Goal: Information Seeking & Learning: Learn about a topic

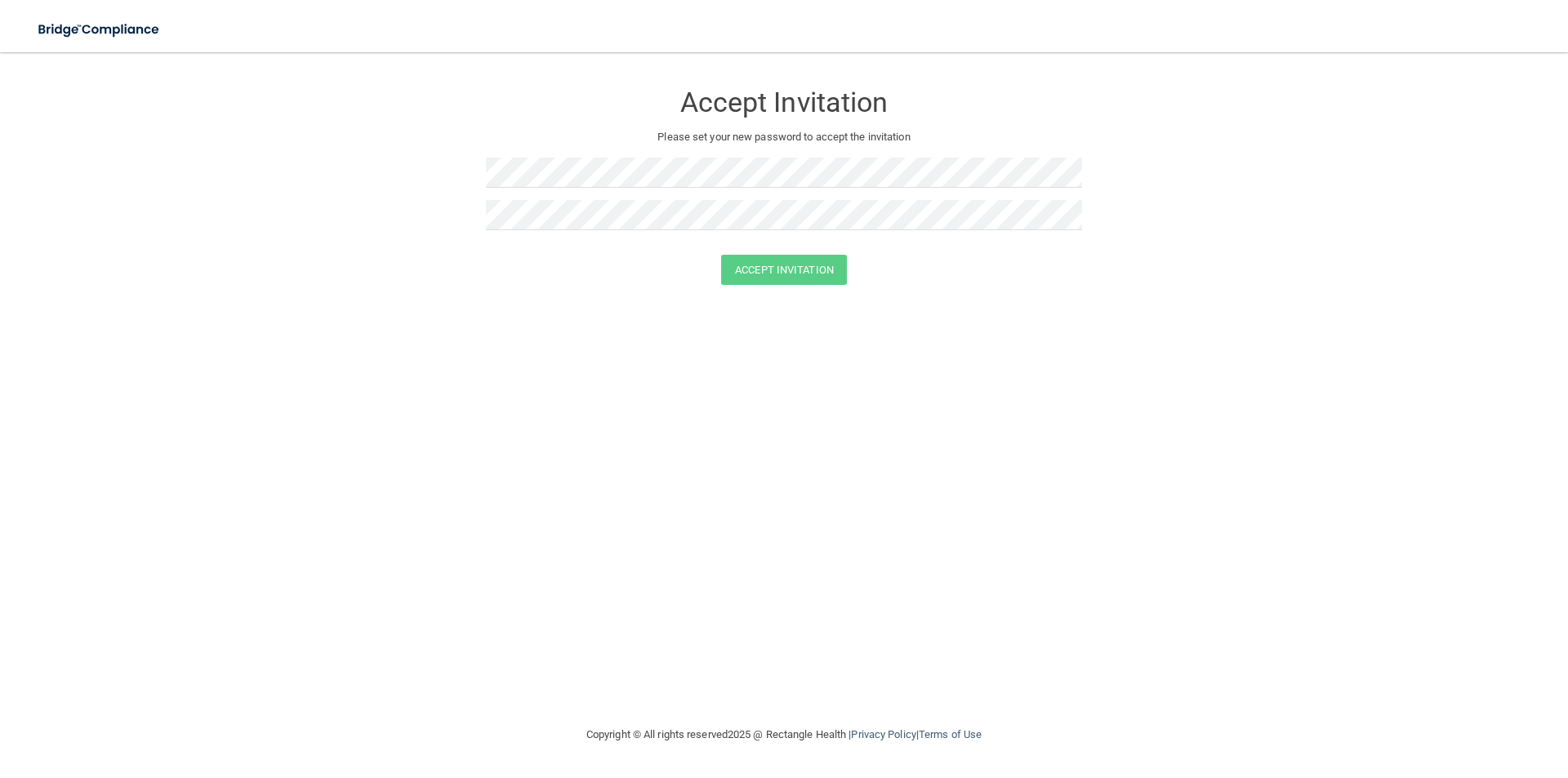
click at [990, 279] on div "Accept Invitation" at bounding box center [784, 269] width 1527 height 30
click at [682, 349] on div "Accept Invitation Please set your new password to accept the invitation Accept …" at bounding box center [784, 389] width 1503 height 640
click at [742, 273] on button "Accept Invitation" at bounding box center [784, 269] width 126 height 30
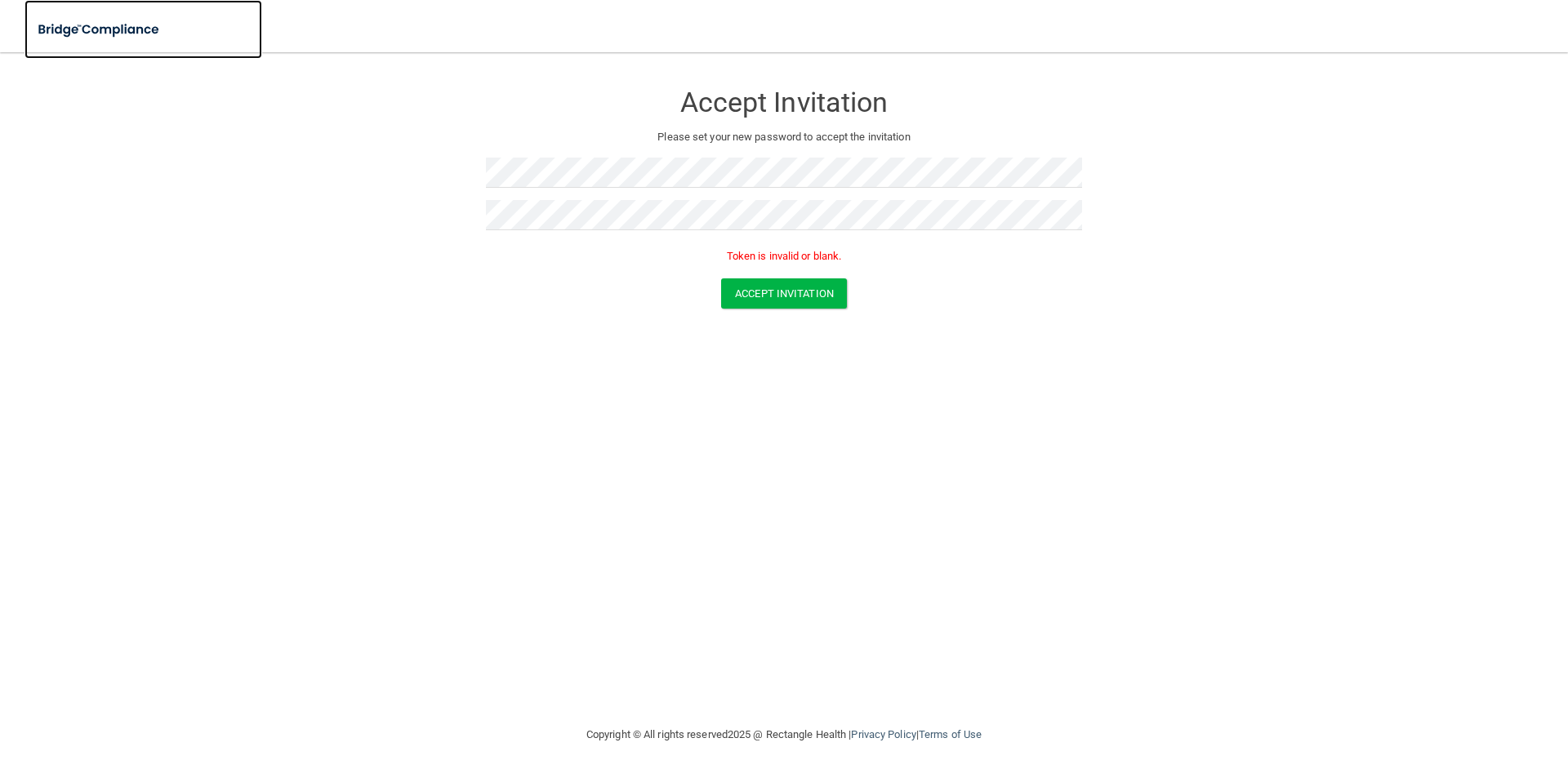
click at [134, 31] on img at bounding box center [99, 30] width 150 height 34
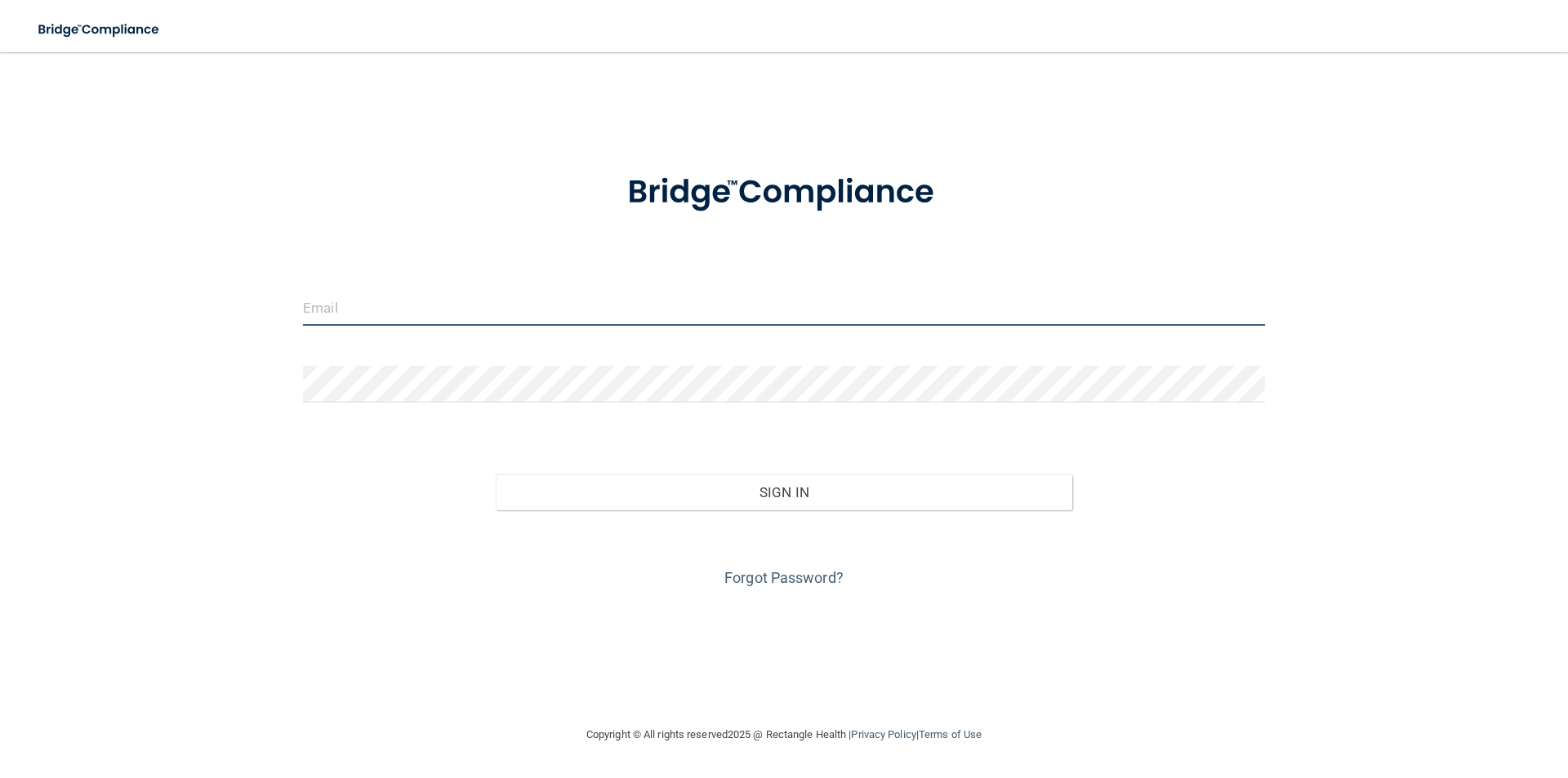
click at [430, 292] on input "email" at bounding box center [784, 307] width 962 height 37
type input "[EMAIL_ADDRESS][DOMAIN_NAME]"
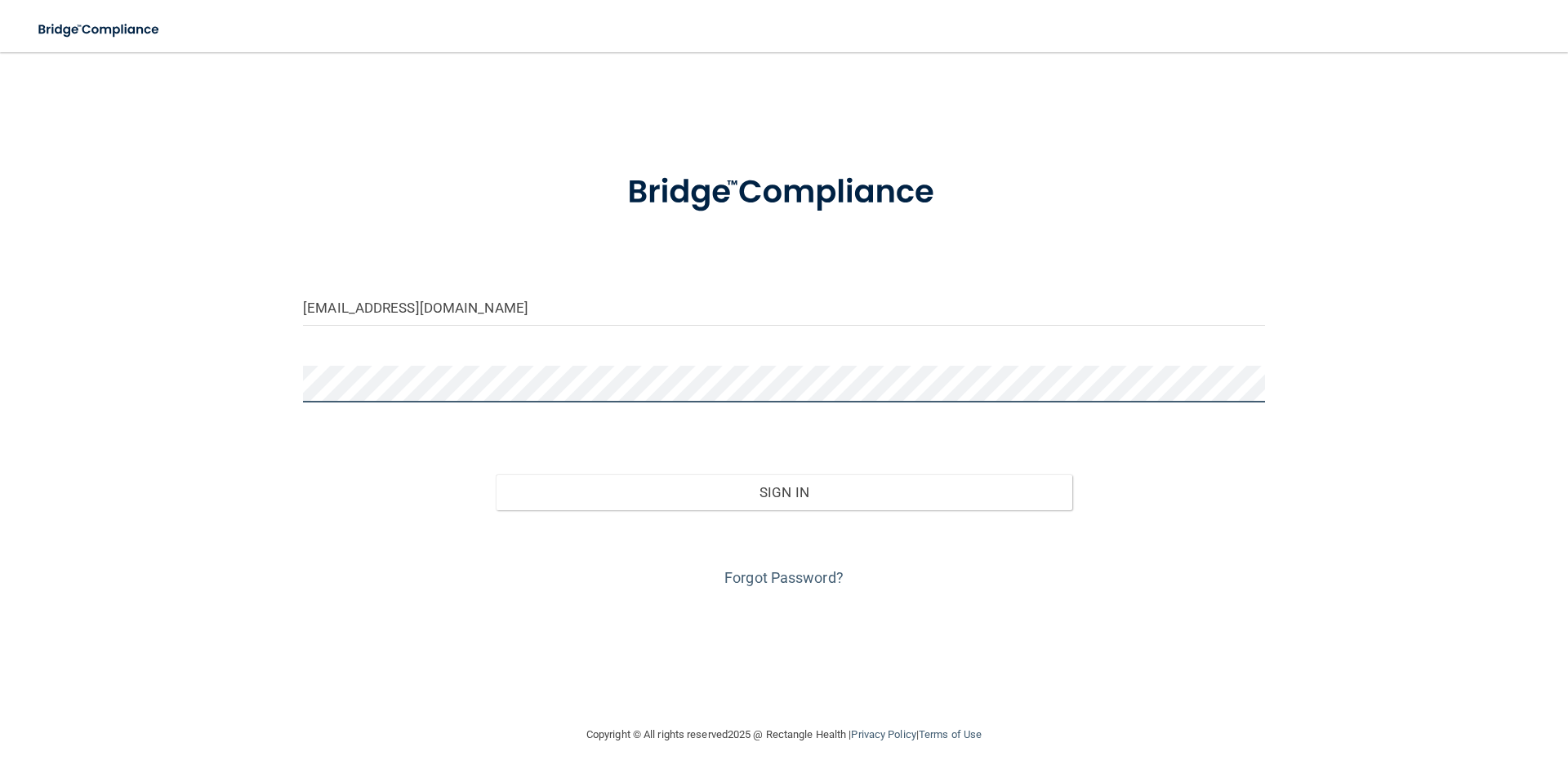
click at [496, 475] on button "Sign In" at bounding box center [784, 492] width 577 height 36
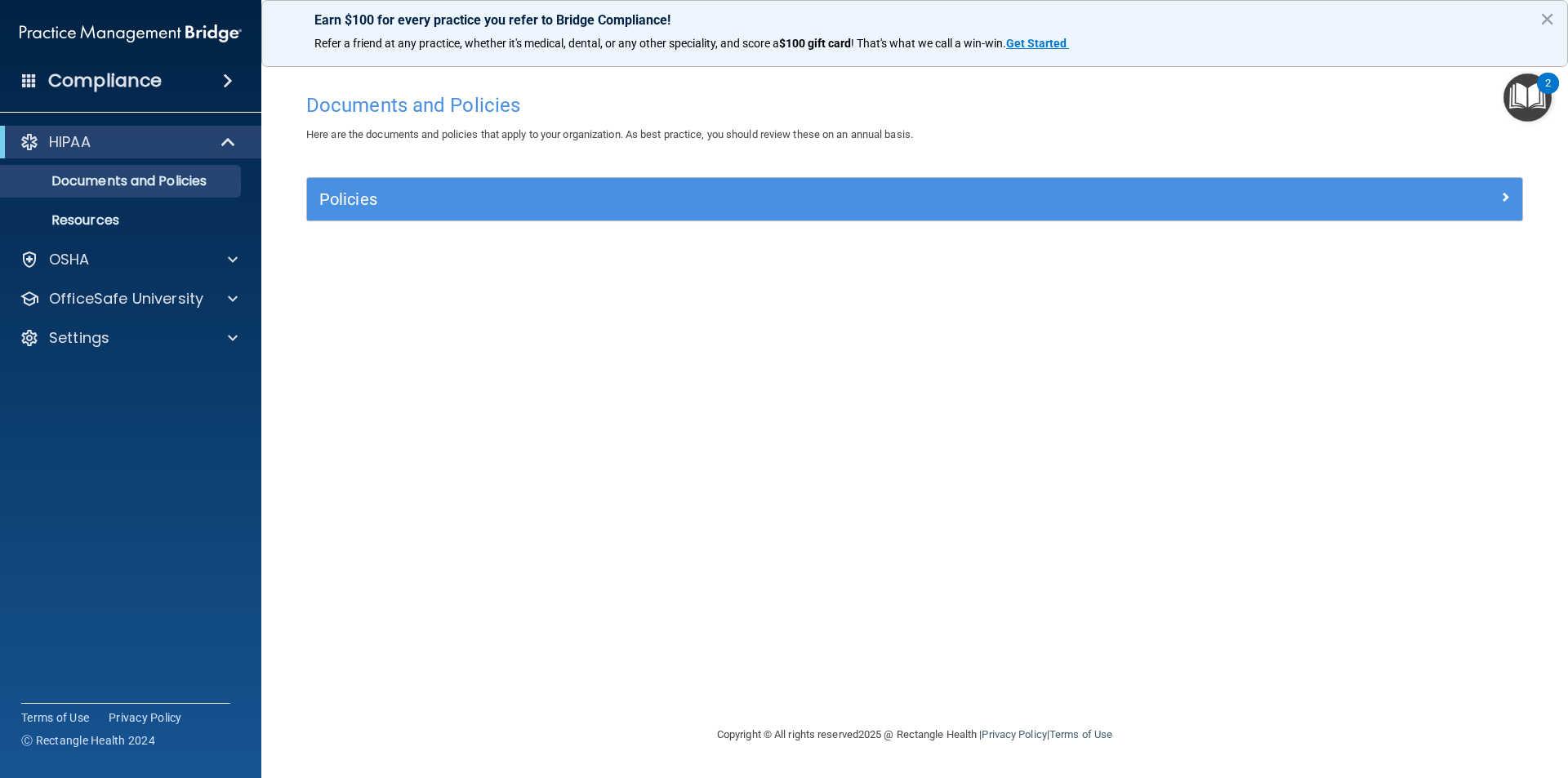
click at [1028, 183] on div "Policies" at bounding box center [914, 199] width 1215 height 43
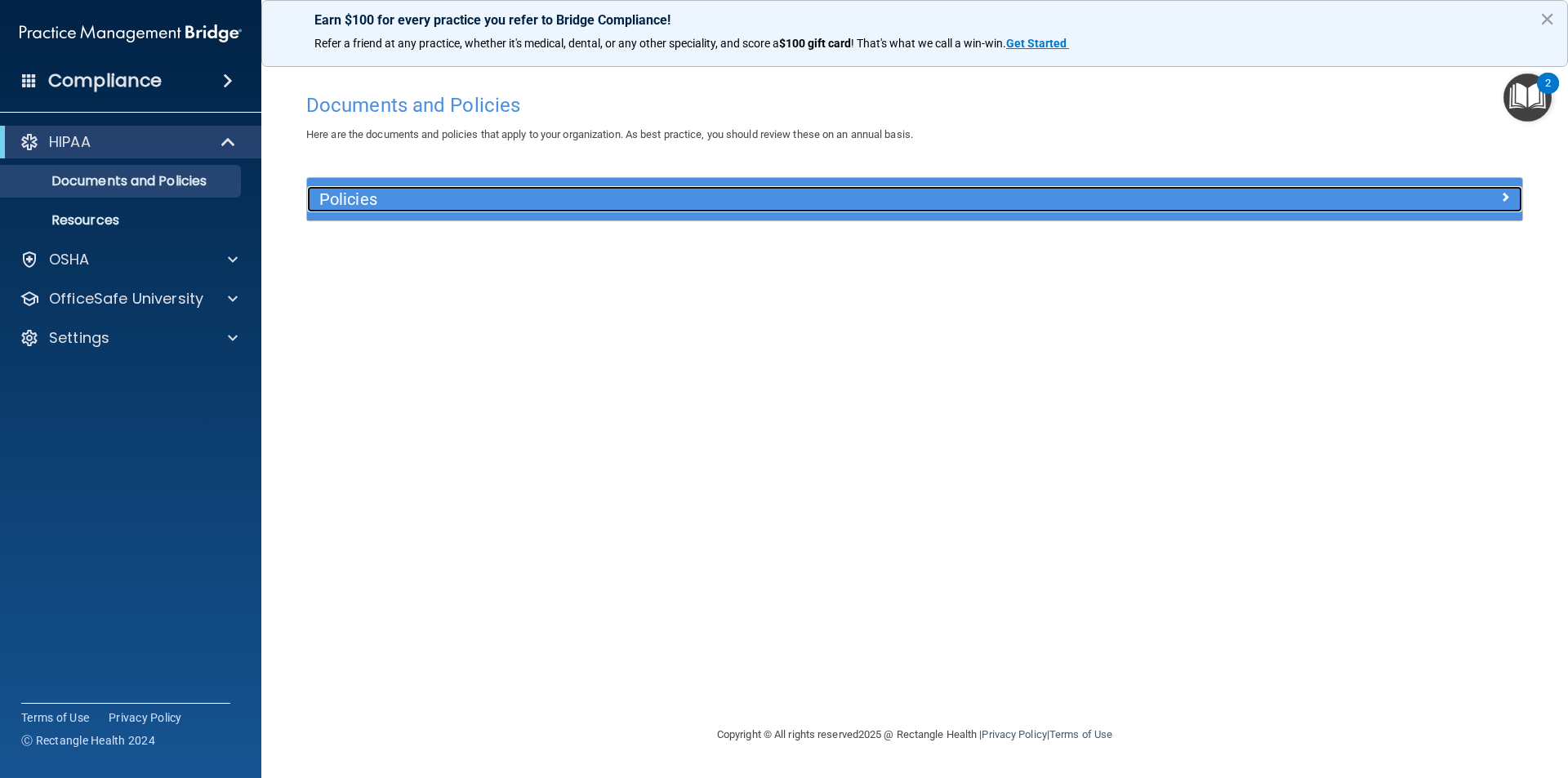
click at [1068, 196] on h5 "Policies" at bounding box center [763, 199] width 887 height 18
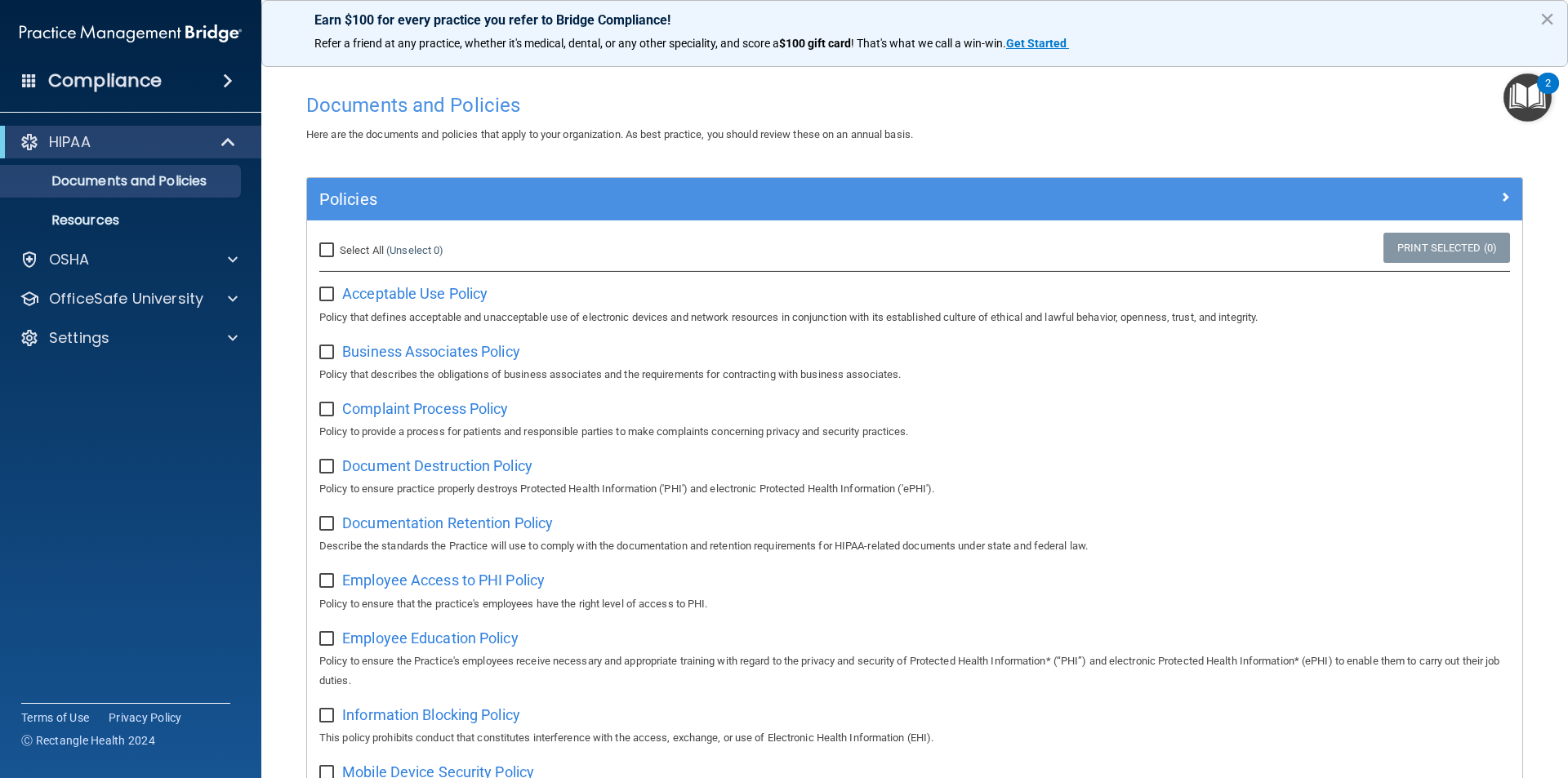
click at [333, 249] on input "Select All (Unselect 0) Unselect All" at bounding box center [329, 250] width 19 height 13
checkbox input "true"
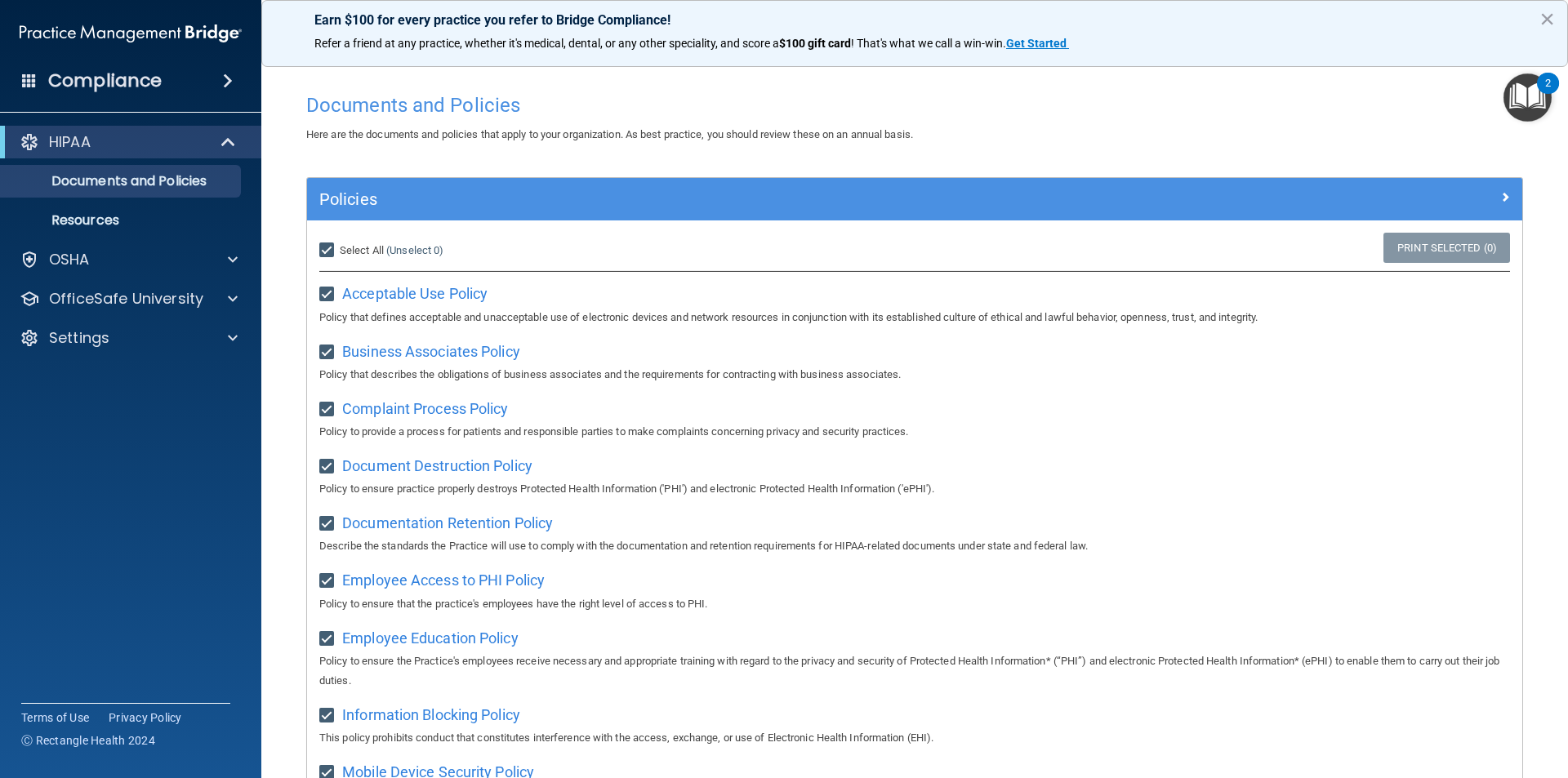
checkbox input "true"
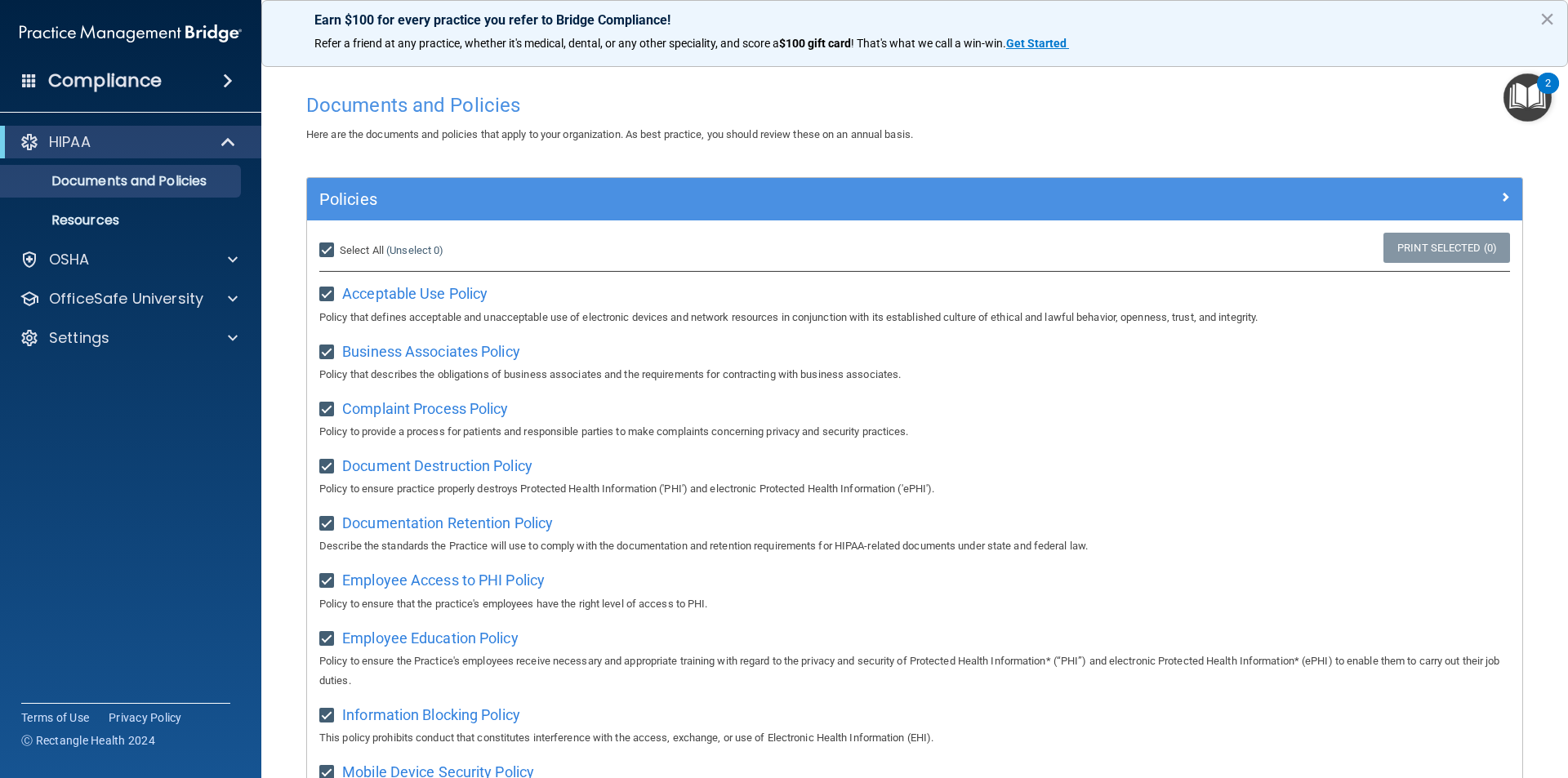
checkbox input "true"
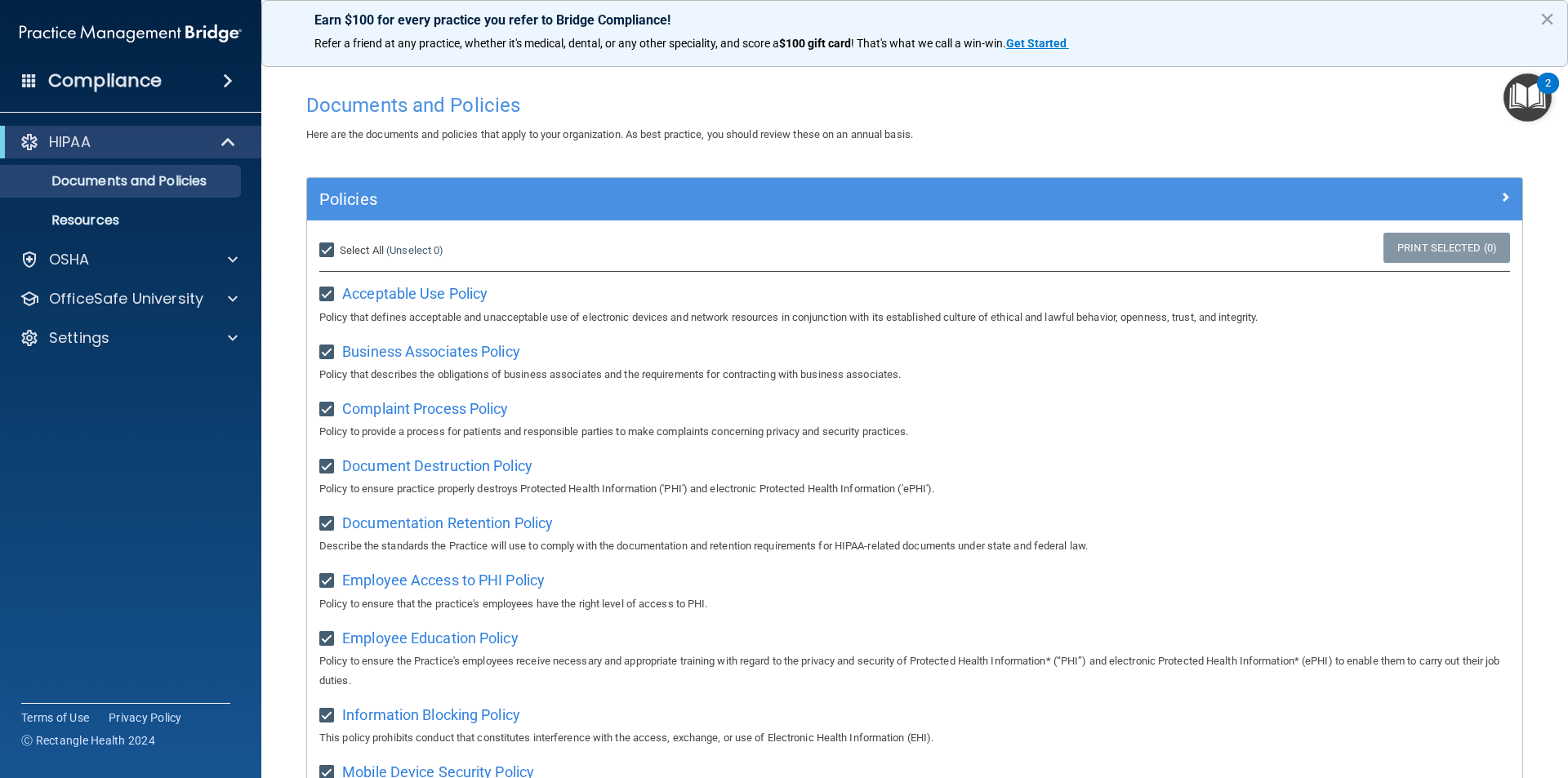
checkbox input "true"
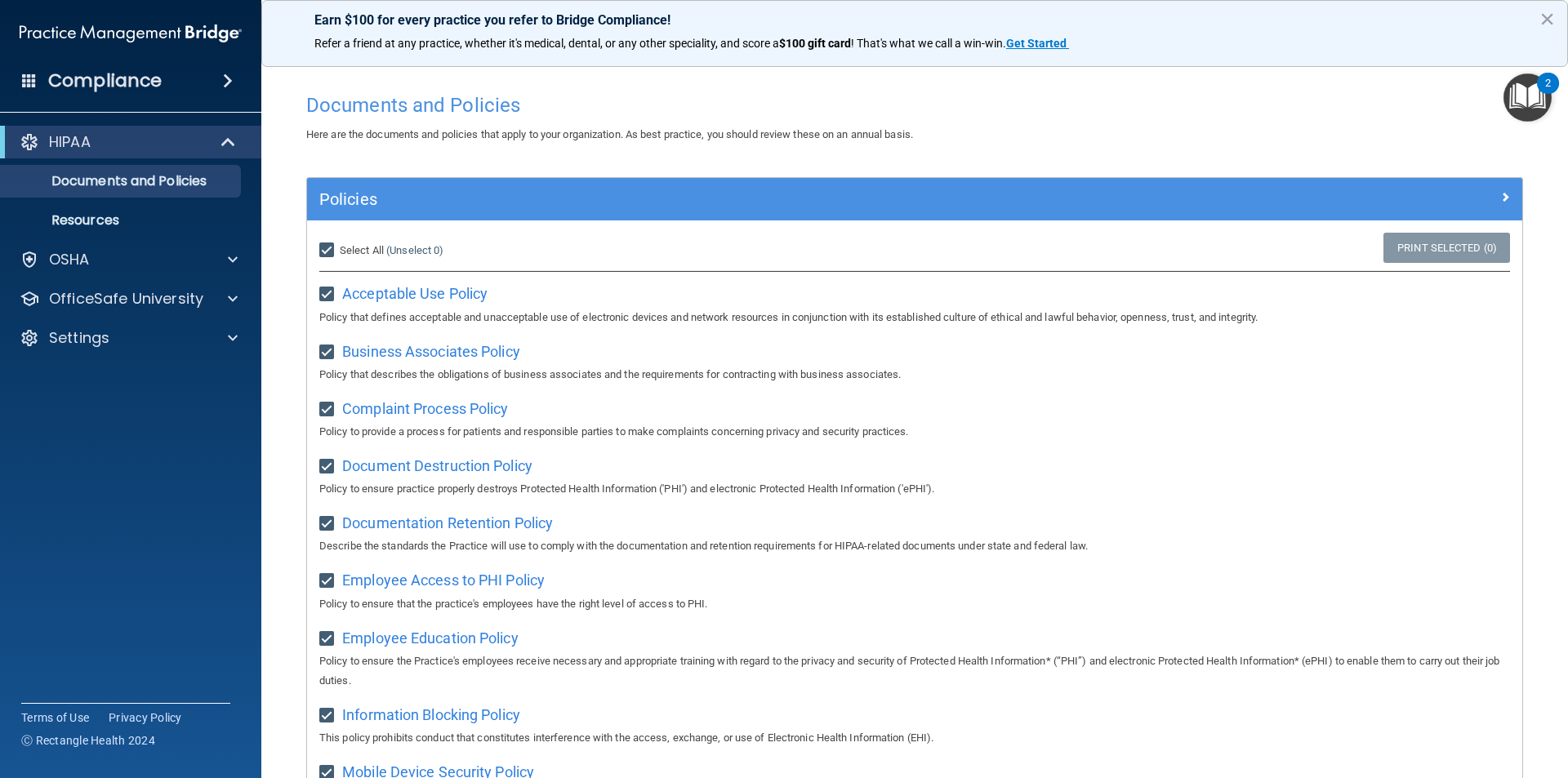
checkbox input "true"
click at [1100, 220] on div "Policies" at bounding box center [914, 199] width 1215 height 43
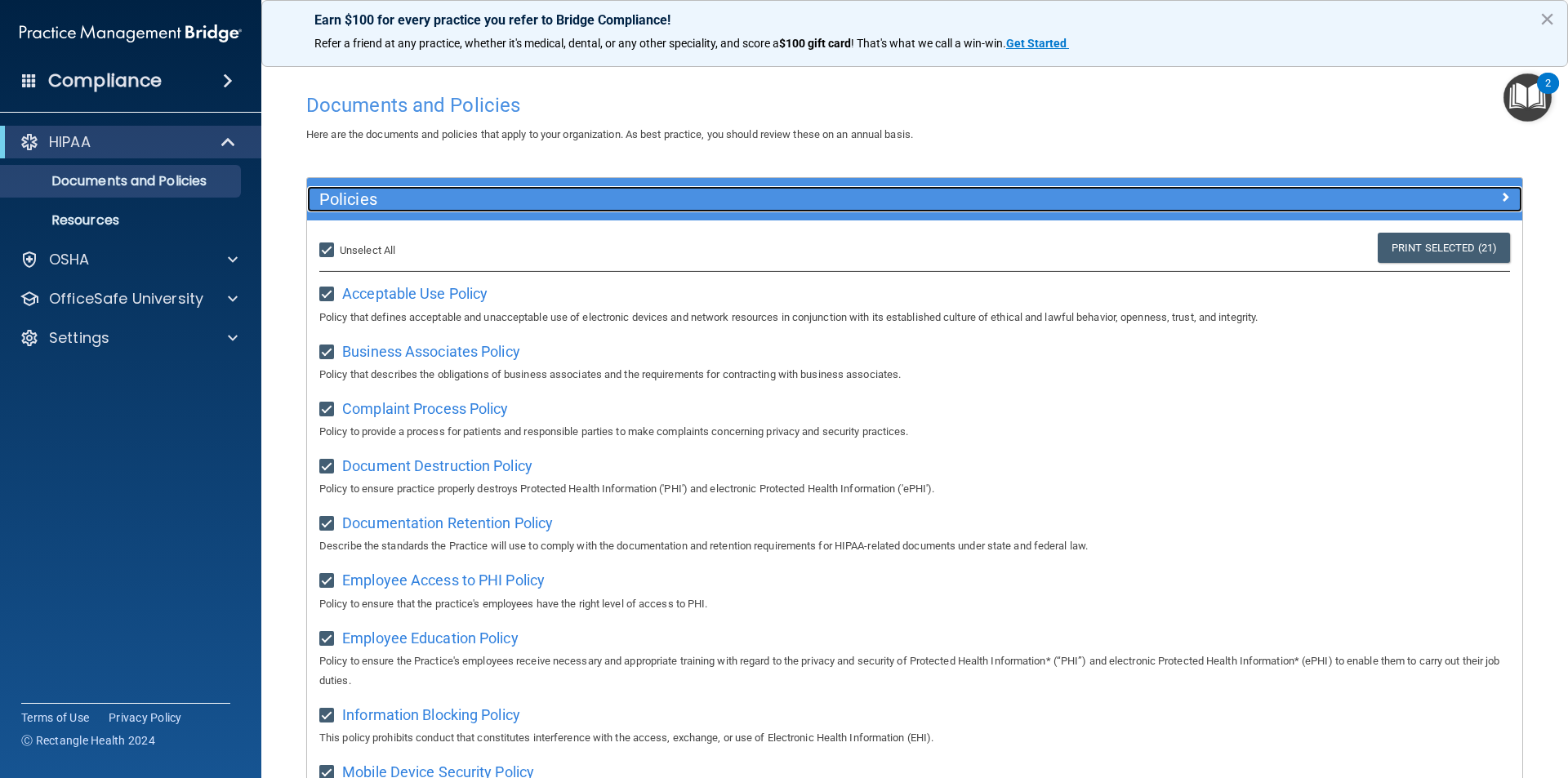
click at [1013, 195] on h5 "Policies" at bounding box center [763, 199] width 887 height 18
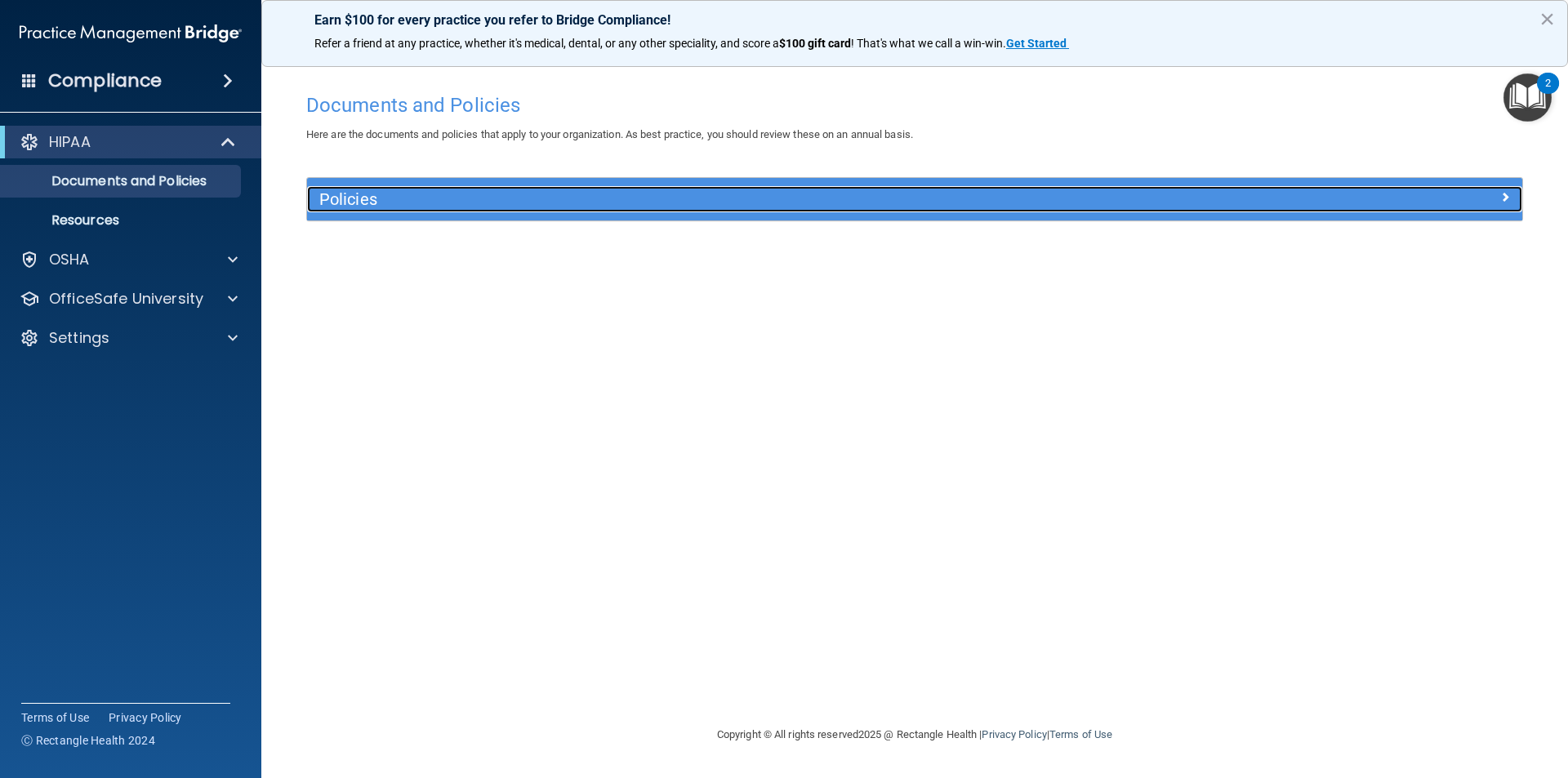
click at [1013, 195] on h5 "Policies" at bounding box center [763, 199] width 887 height 18
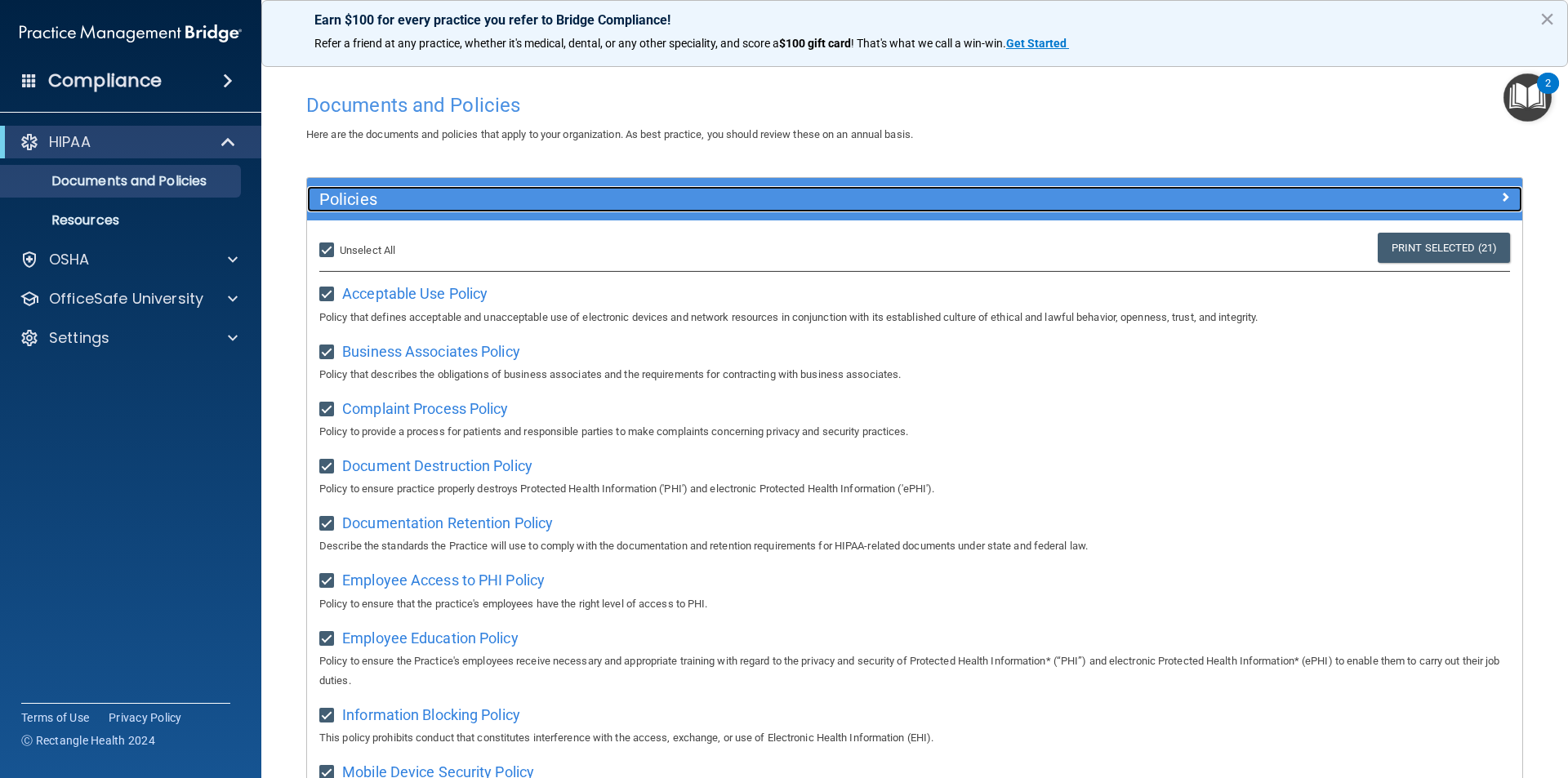
click at [1013, 195] on h5 "Policies" at bounding box center [763, 199] width 887 height 18
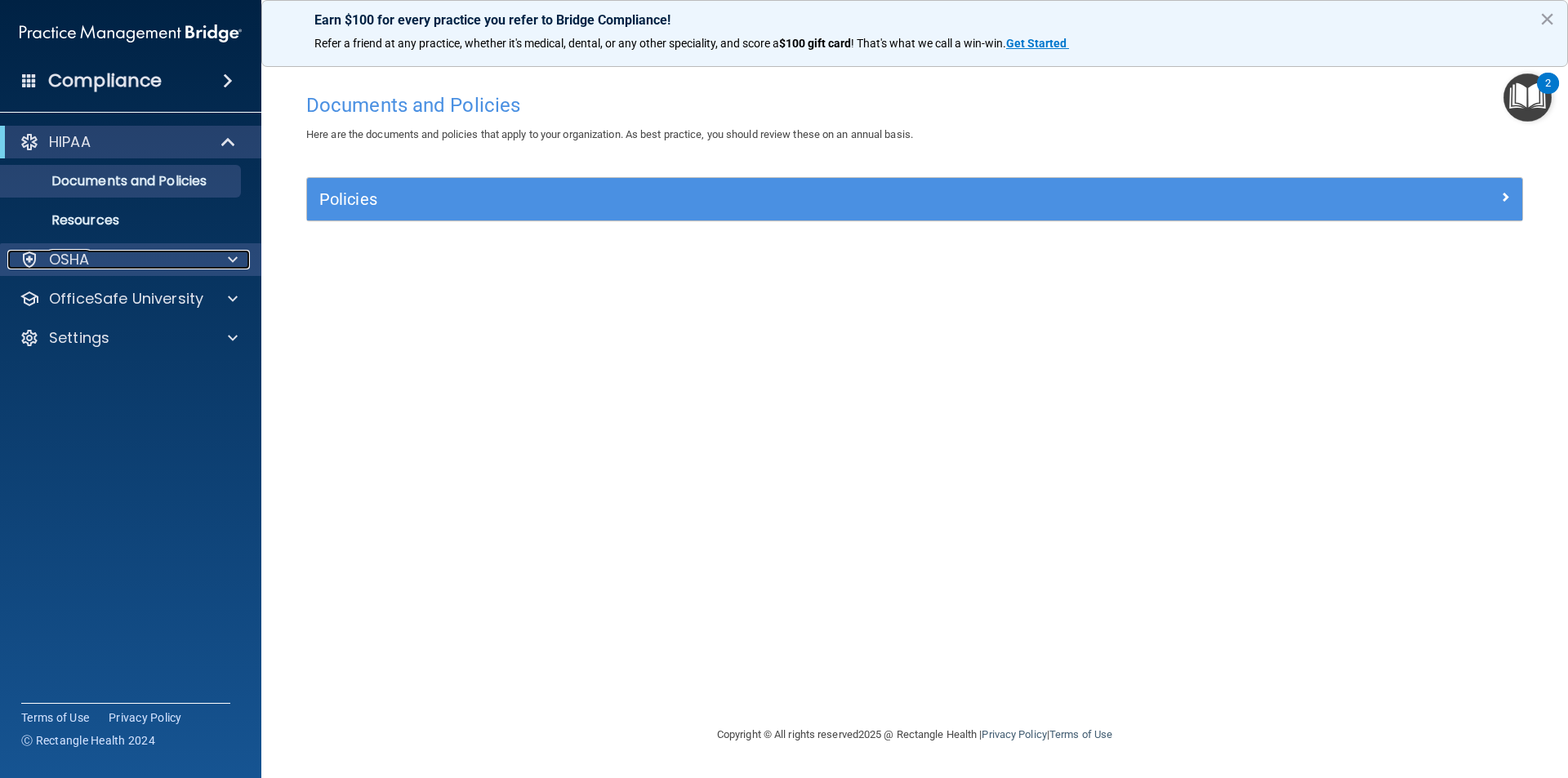
click at [163, 259] on div "OSHA" at bounding box center [108, 259] width 203 height 20
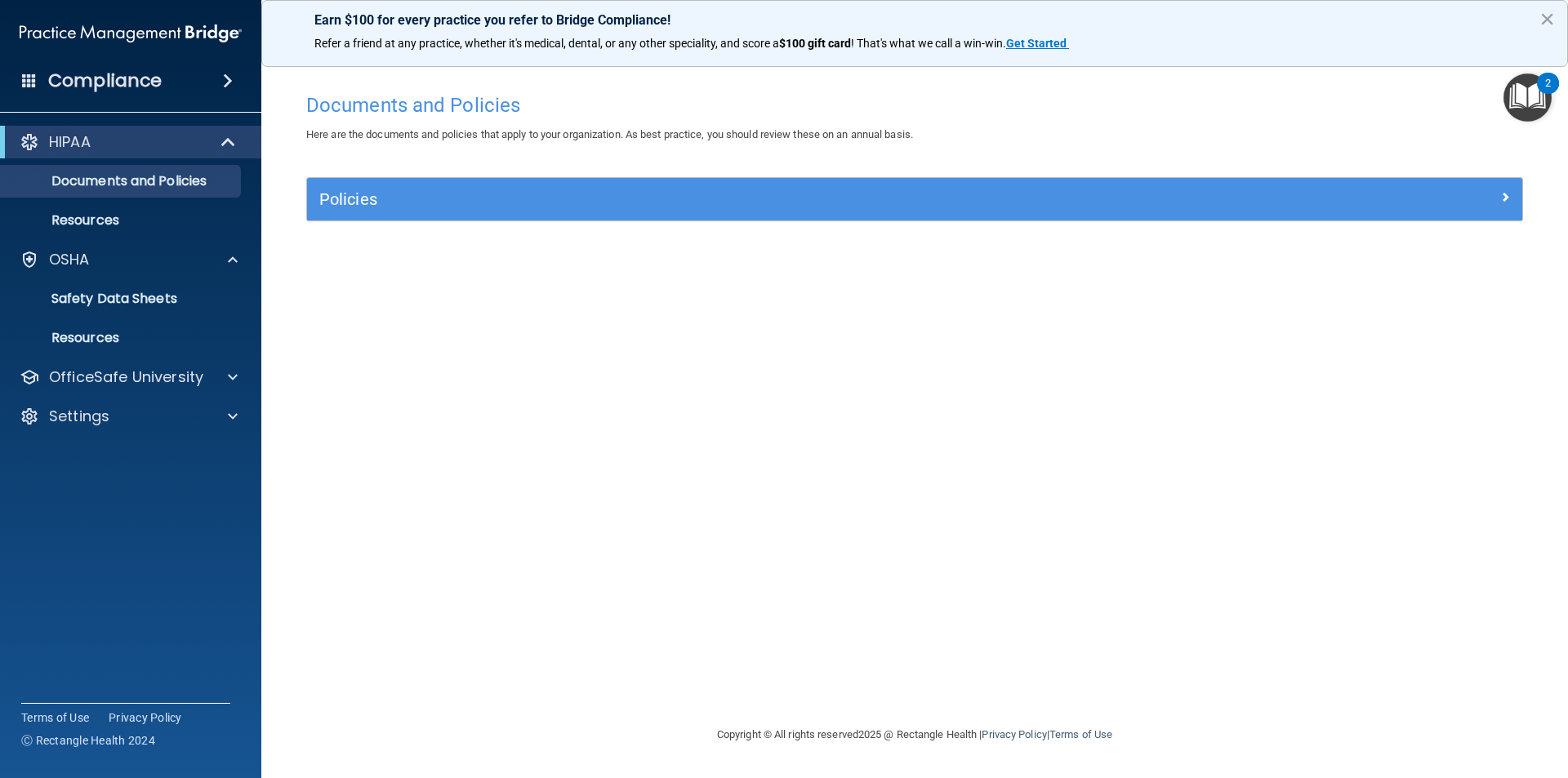
click at [120, 128] on div "HIPAA" at bounding box center [130, 143] width 262 height 33
click at [229, 141] on span at bounding box center [230, 142] width 14 height 20
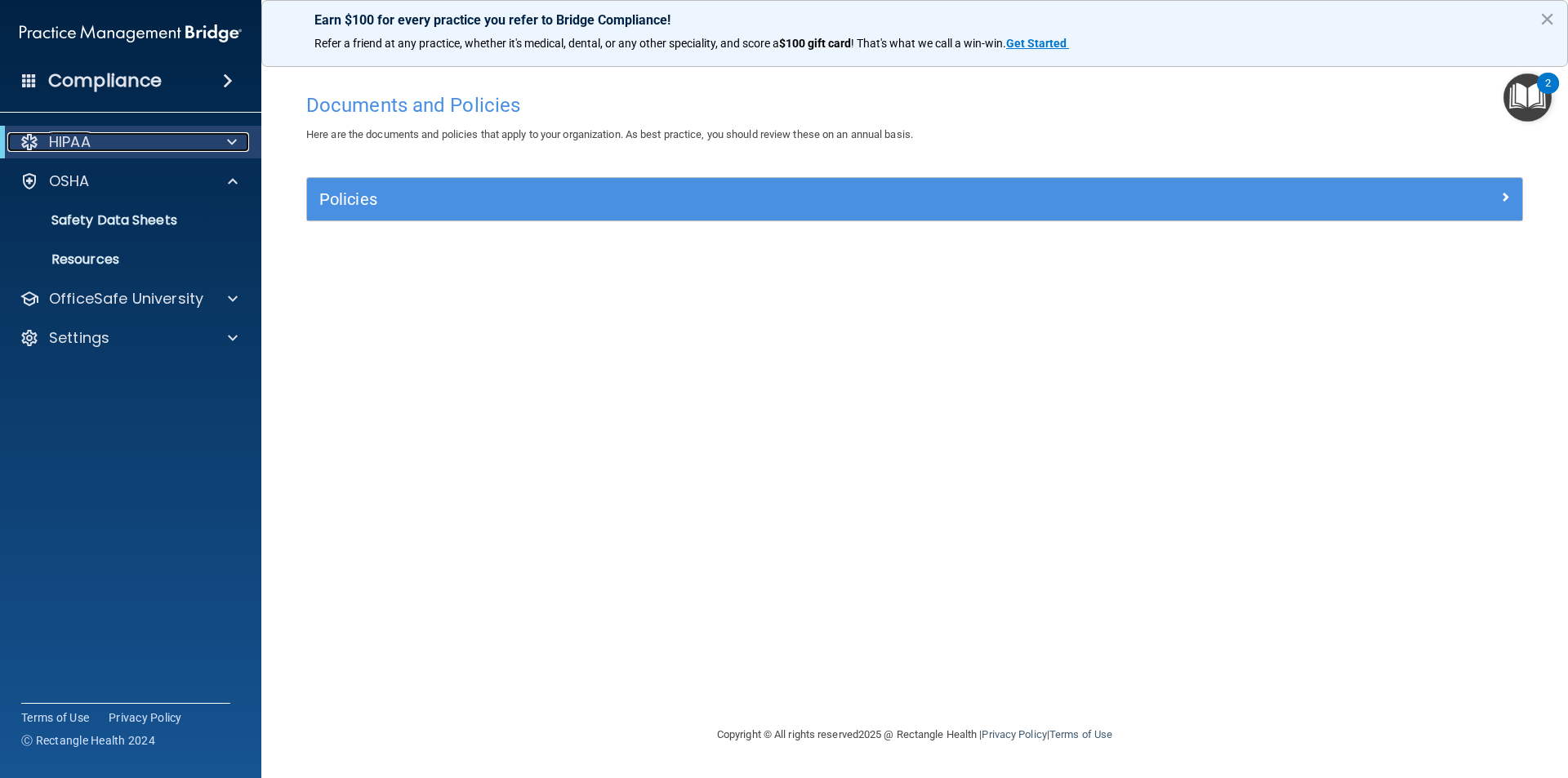
click at [229, 141] on span at bounding box center [231, 142] width 10 height 20
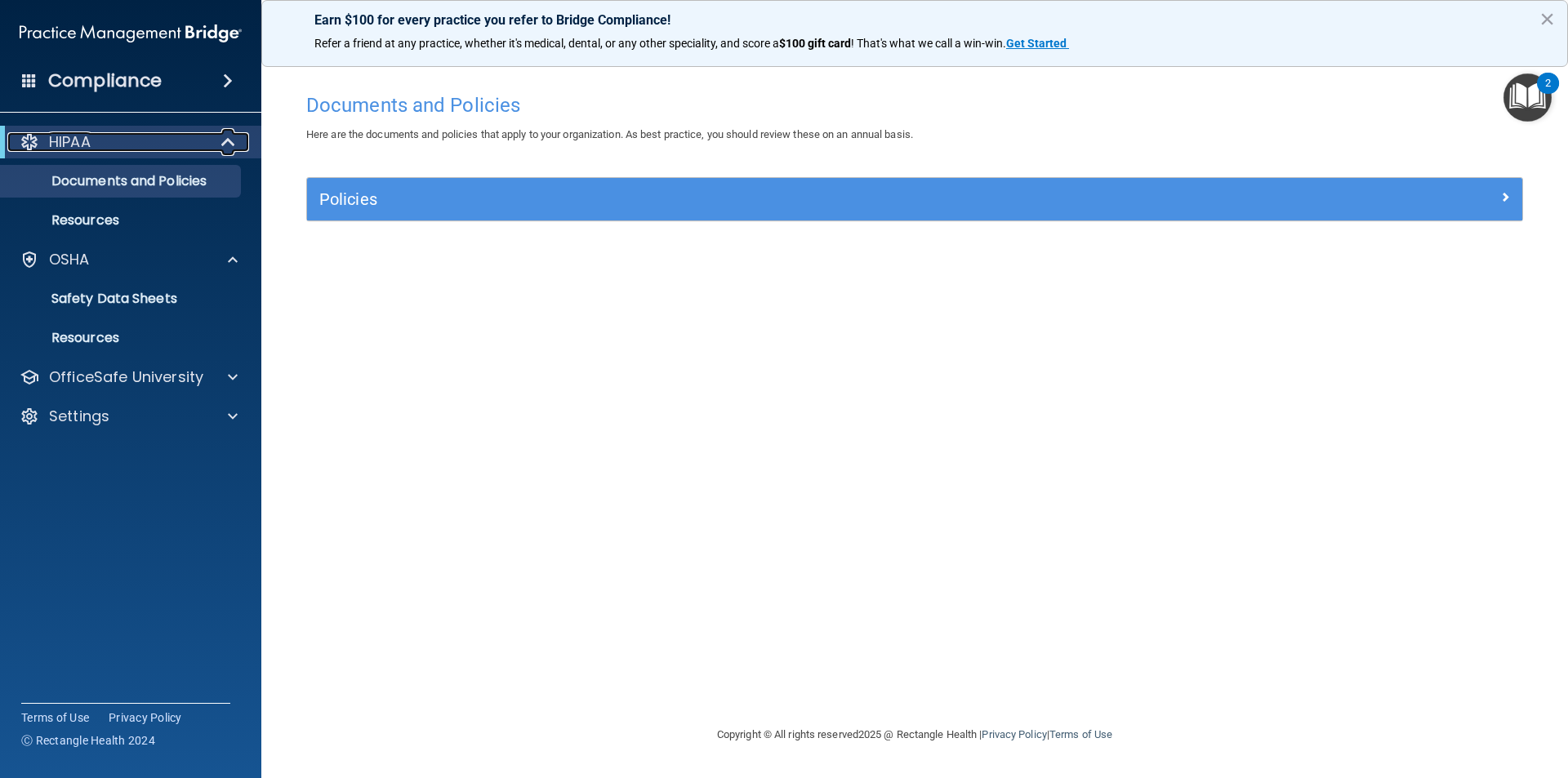
click at [231, 141] on span at bounding box center [230, 142] width 14 height 20
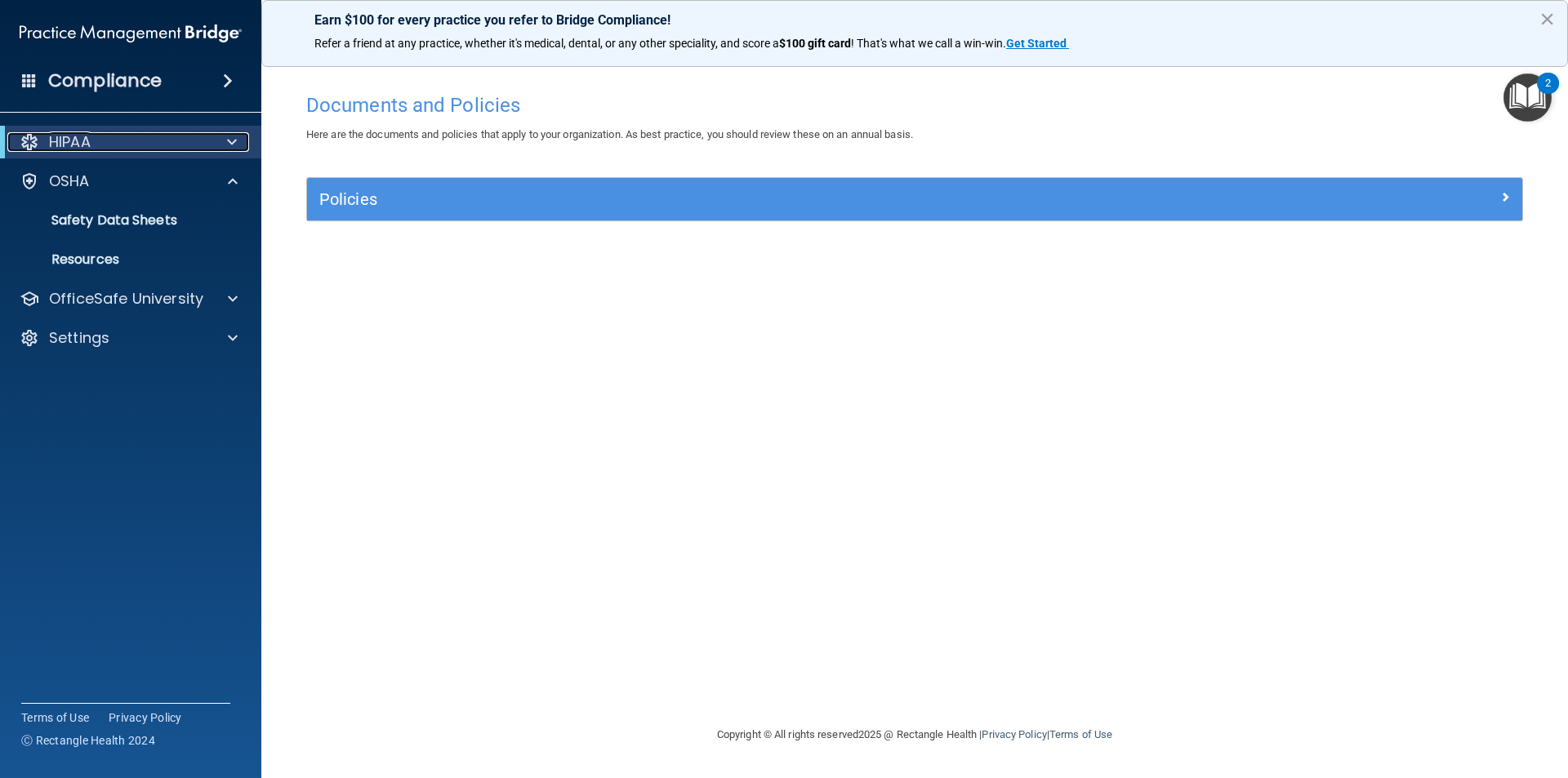
click at [235, 143] on span at bounding box center [231, 142] width 10 height 20
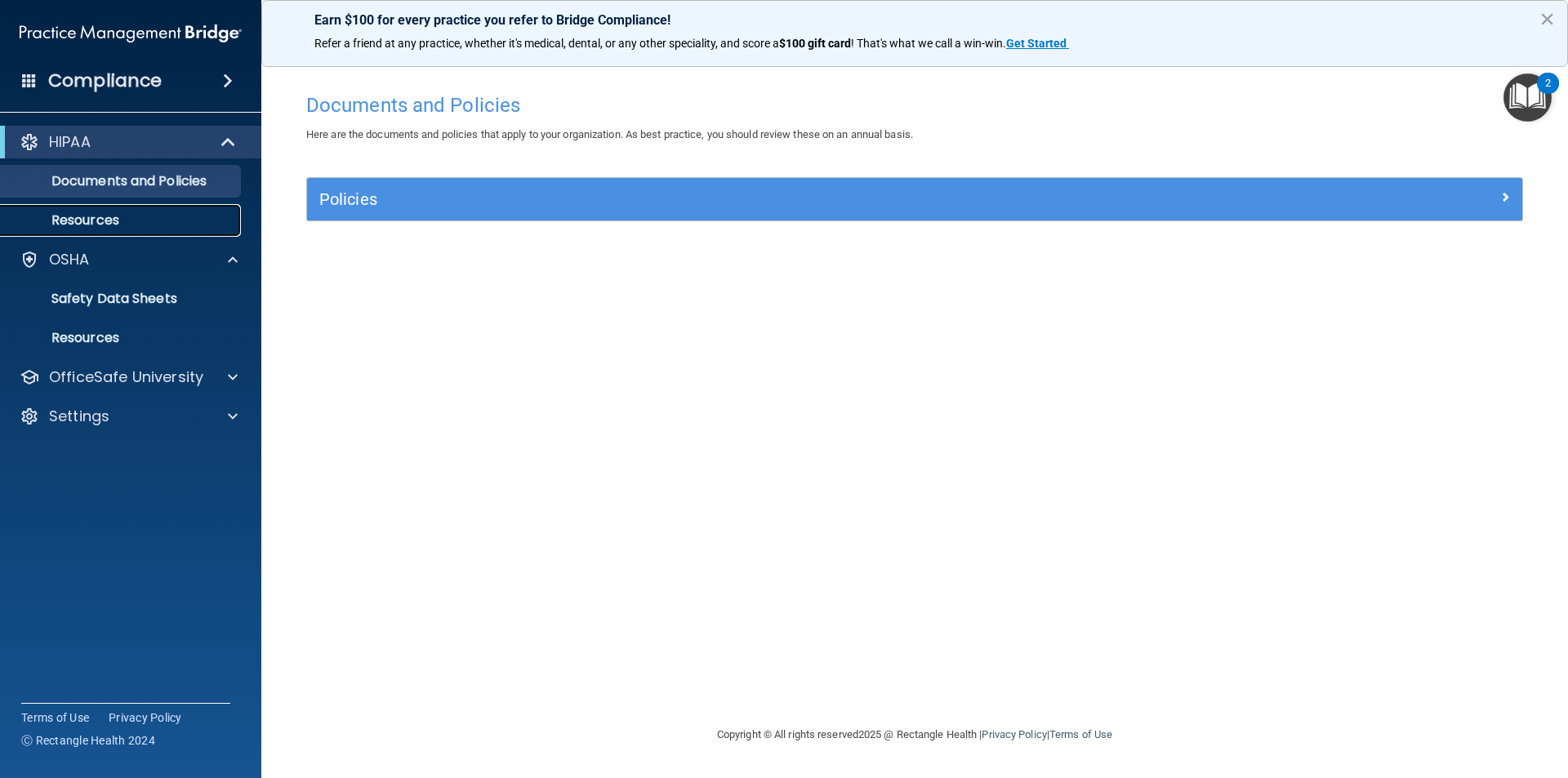
click at [149, 212] on p "Resources" at bounding box center [122, 220] width 223 height 17
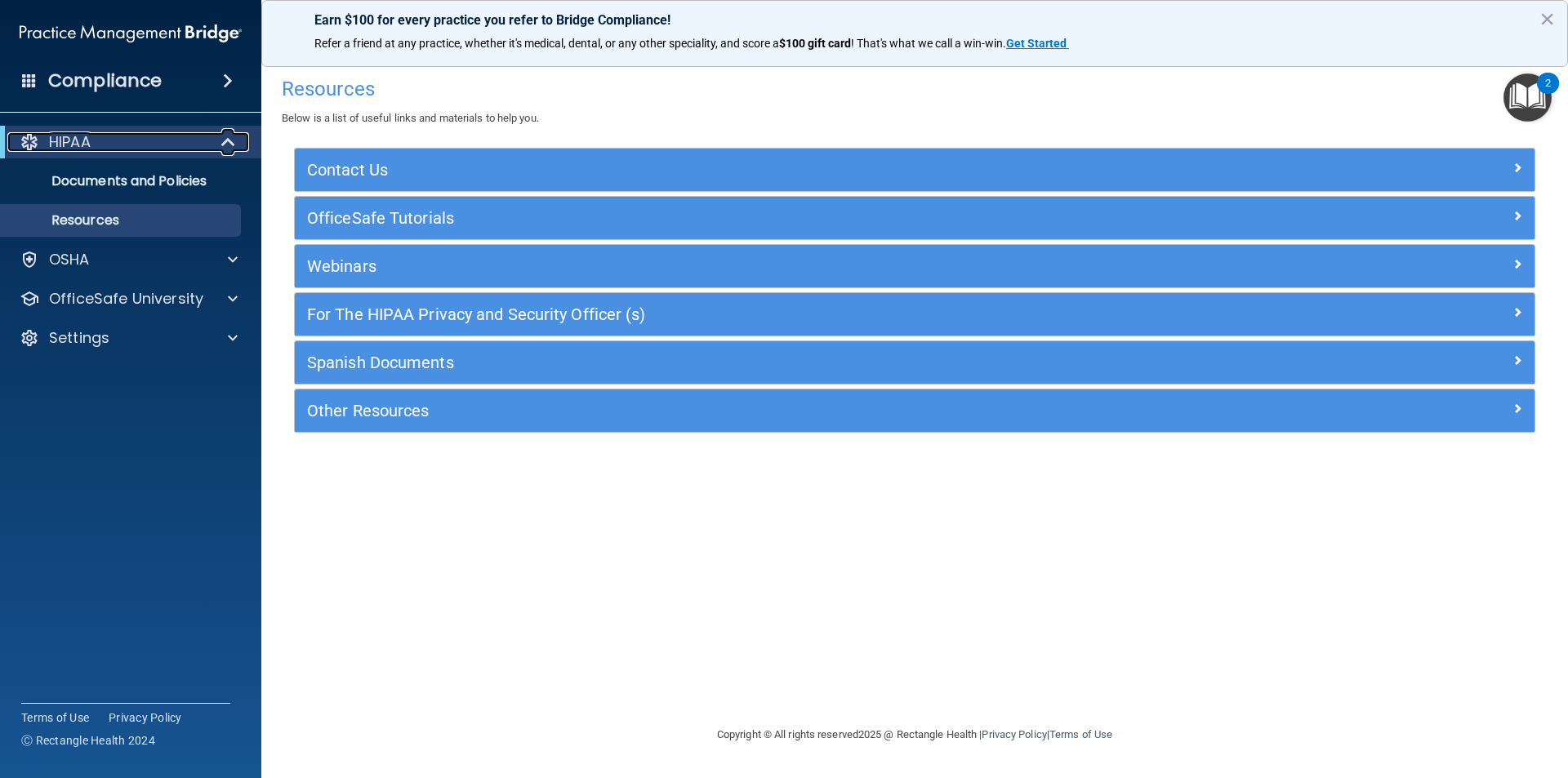
click at [182, 141] on div "HIPAA" at bounding box center [108, 142] width 202 height 20
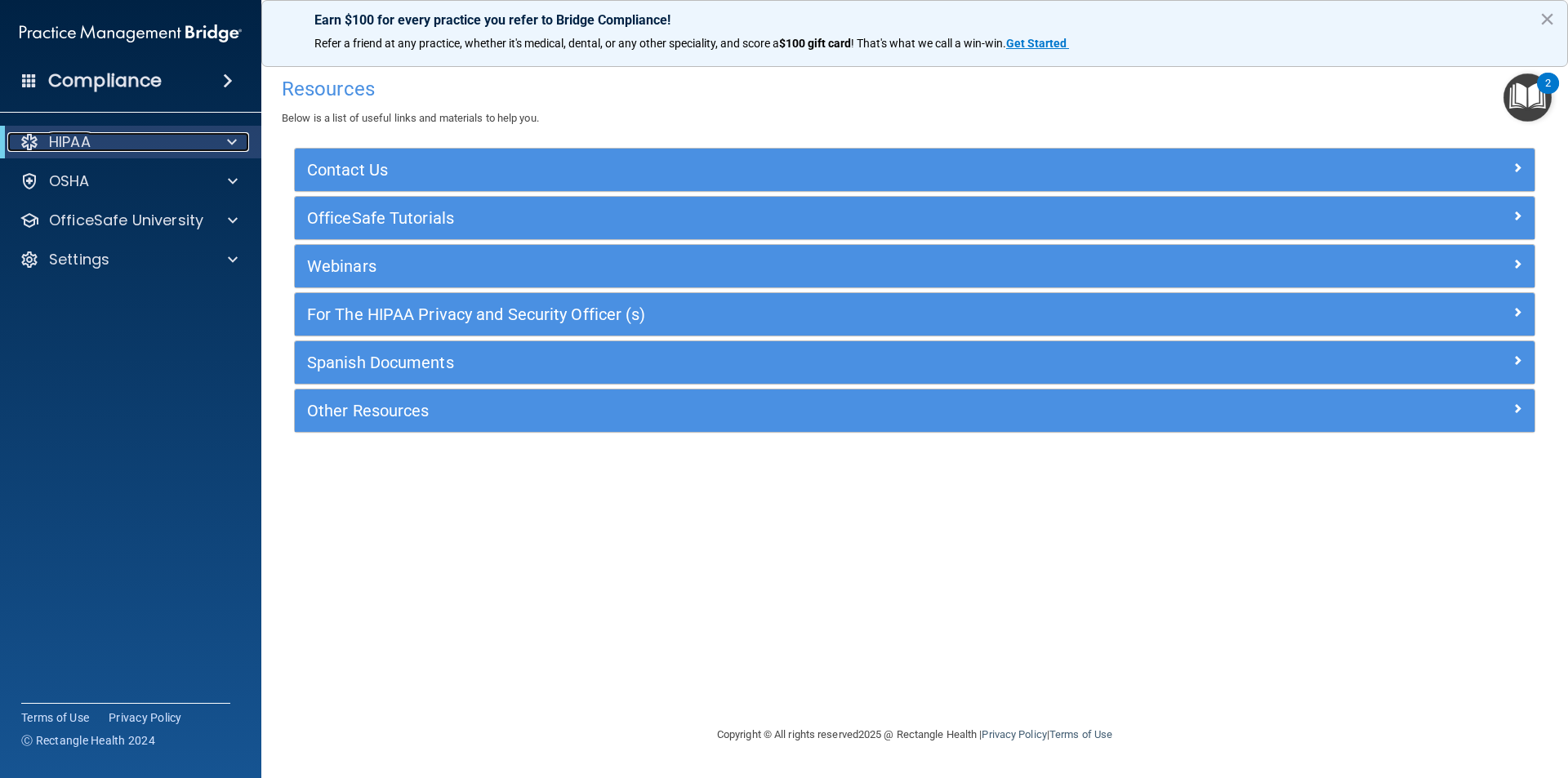
click at [235, 152] on div "HIPAA" at bounding box center [130, 143] width 262 height 33
click at [235, 143] on span at bounding box center [231, 142] width 10 height 20
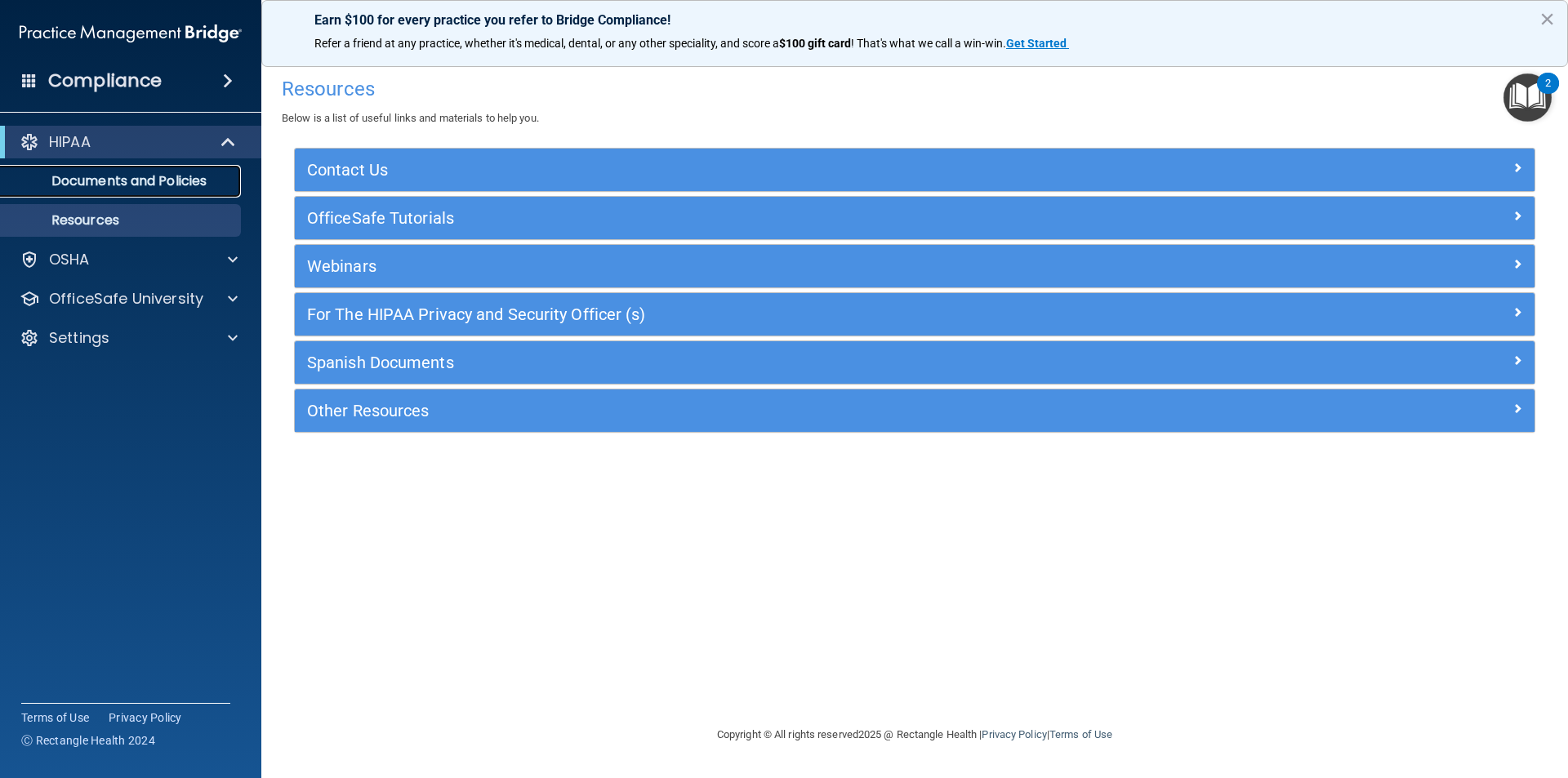
click at [190, 180] on p "Documents and Policies" at bounding box center [122, 181] width 223 height 17
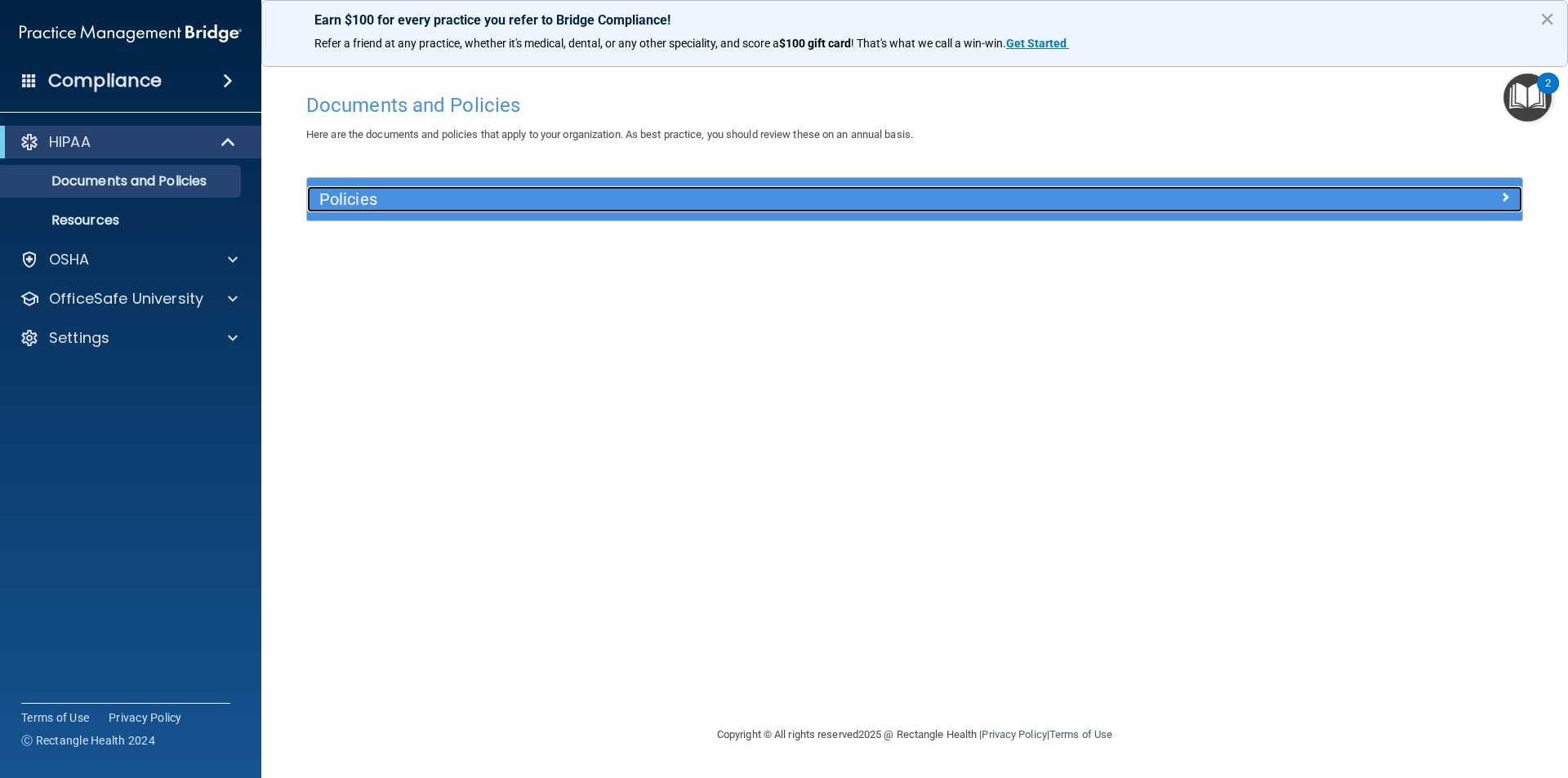
click at [1509, 195] on span at bounding box center [1505, 196] width 10 height 20
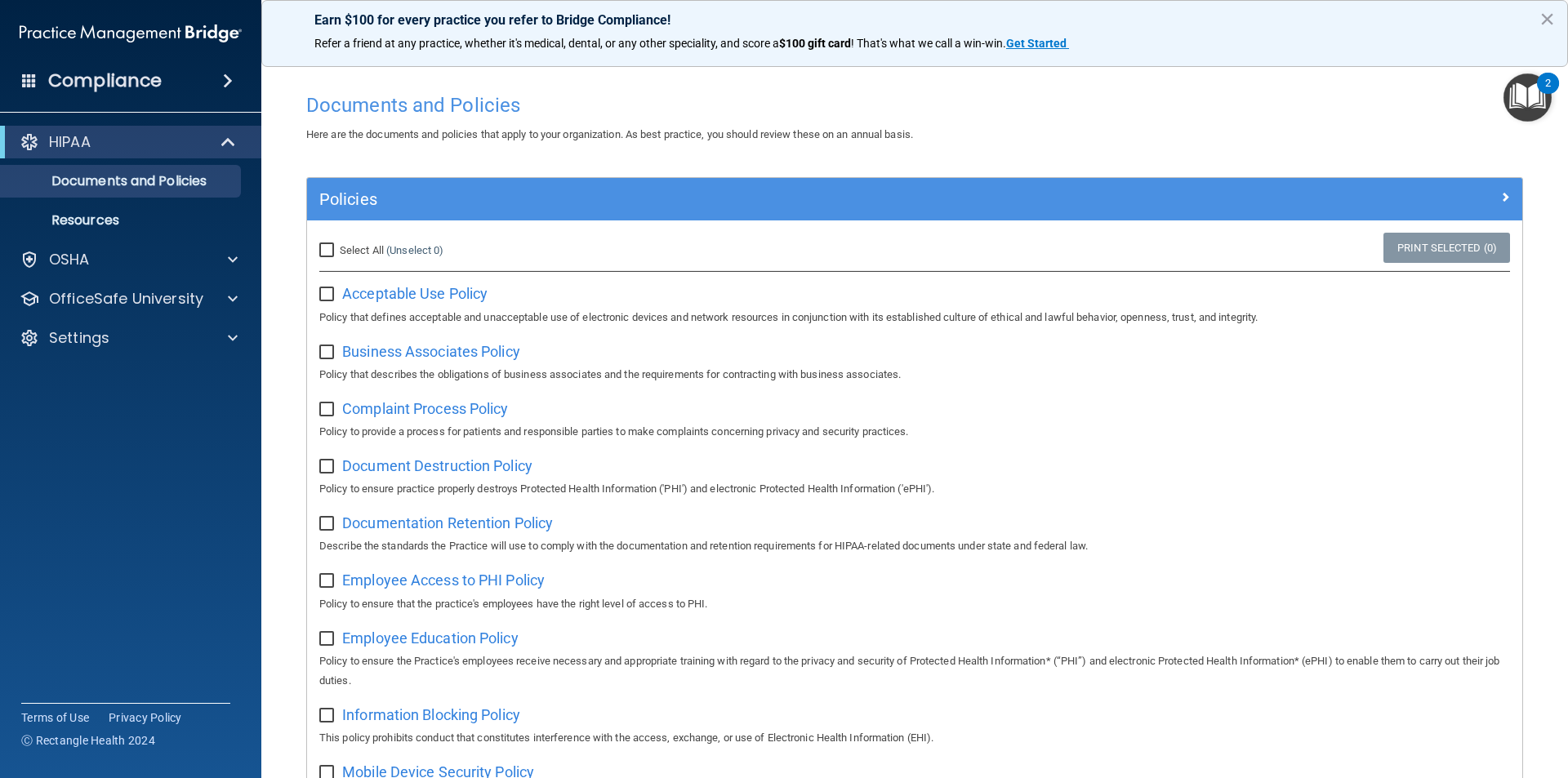
click at [359, 255] on span "Select All" at bounding box center [362, 250] width 44 height 12
click at [338, 255] on input "Select All (Unselect 0) Unselect All" at bounding box center [329, 250] width 19 height 13
checkbox input "true"
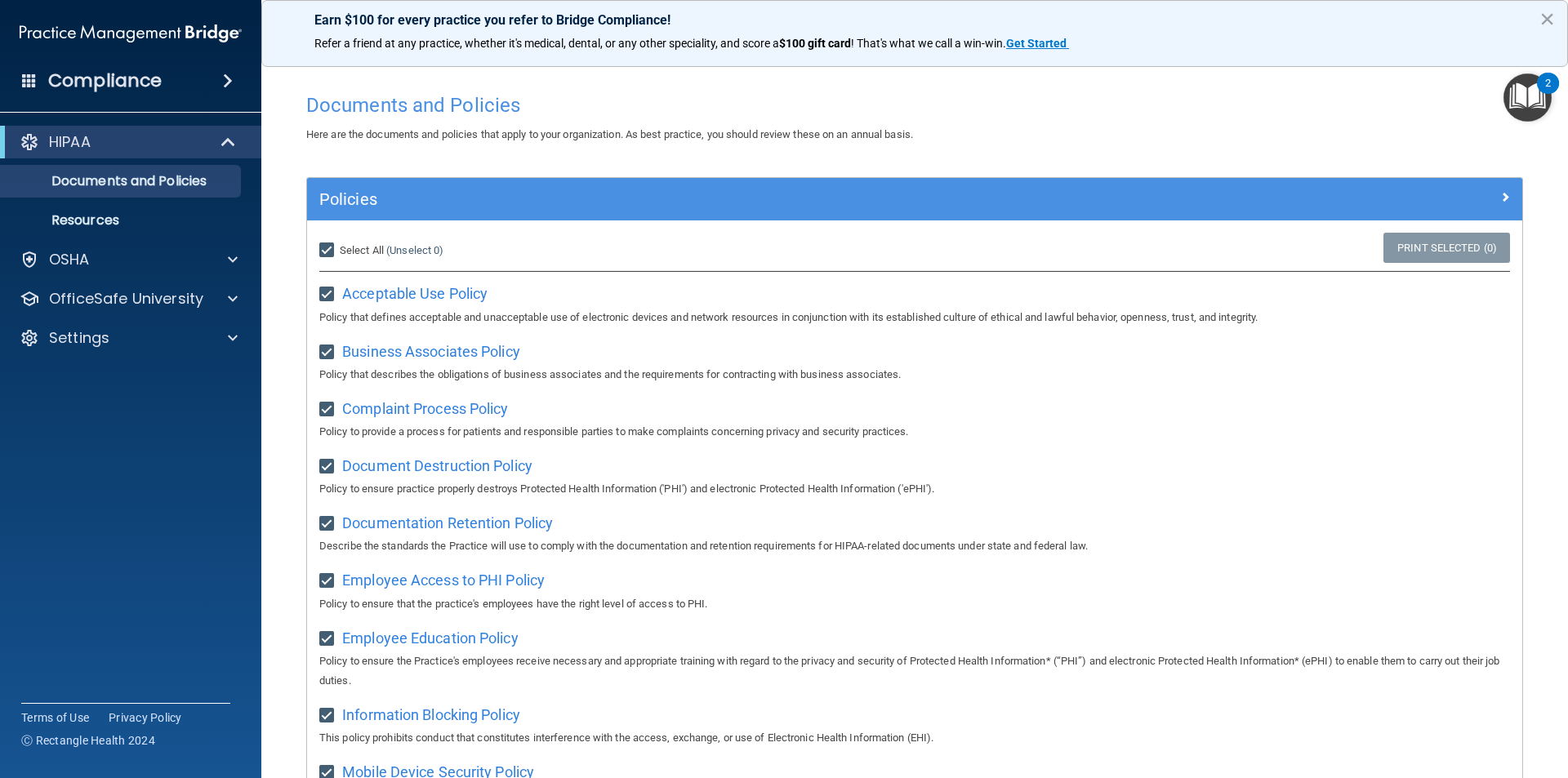
checkbox input "true"
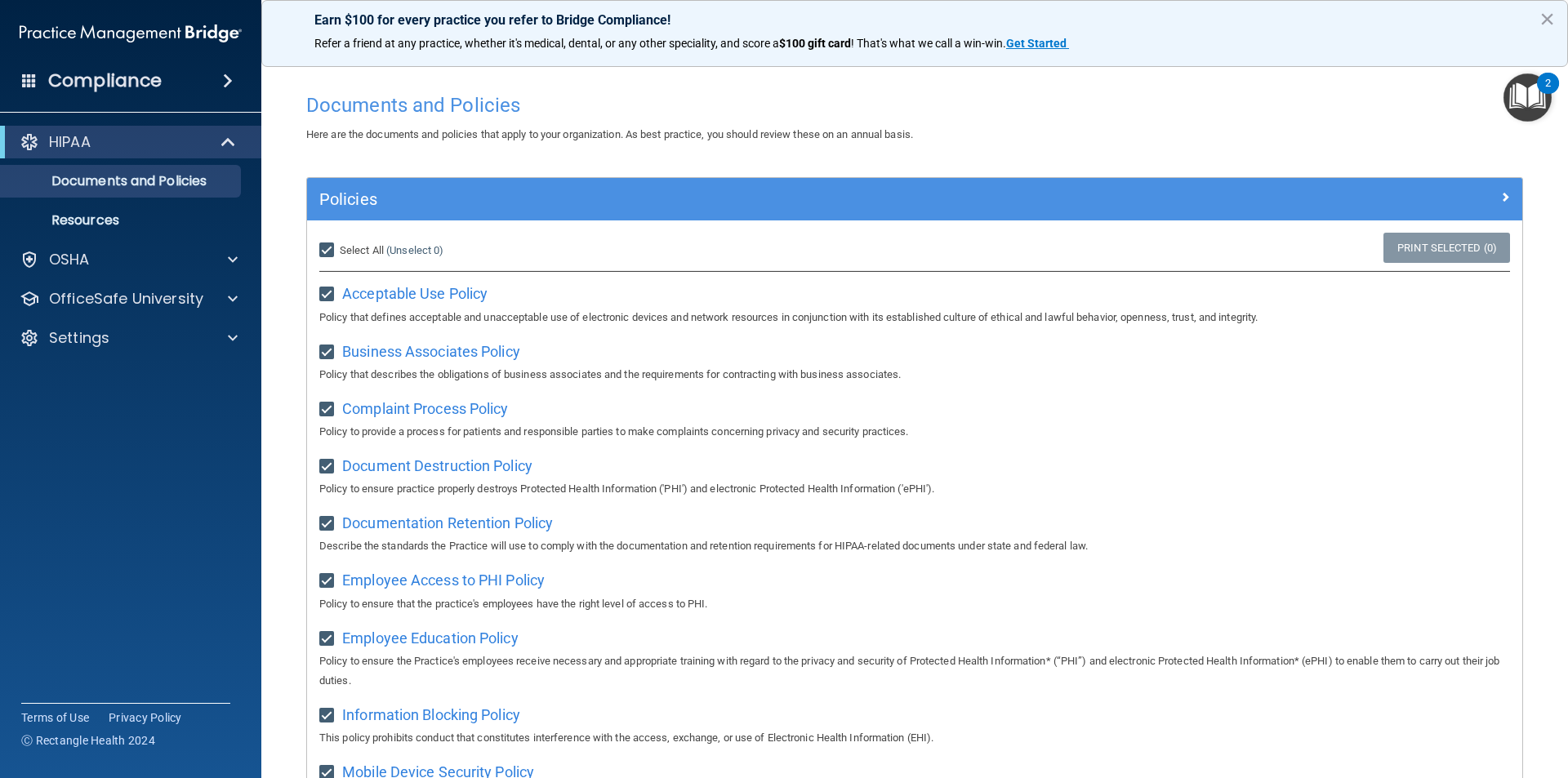
checkbox input "true"
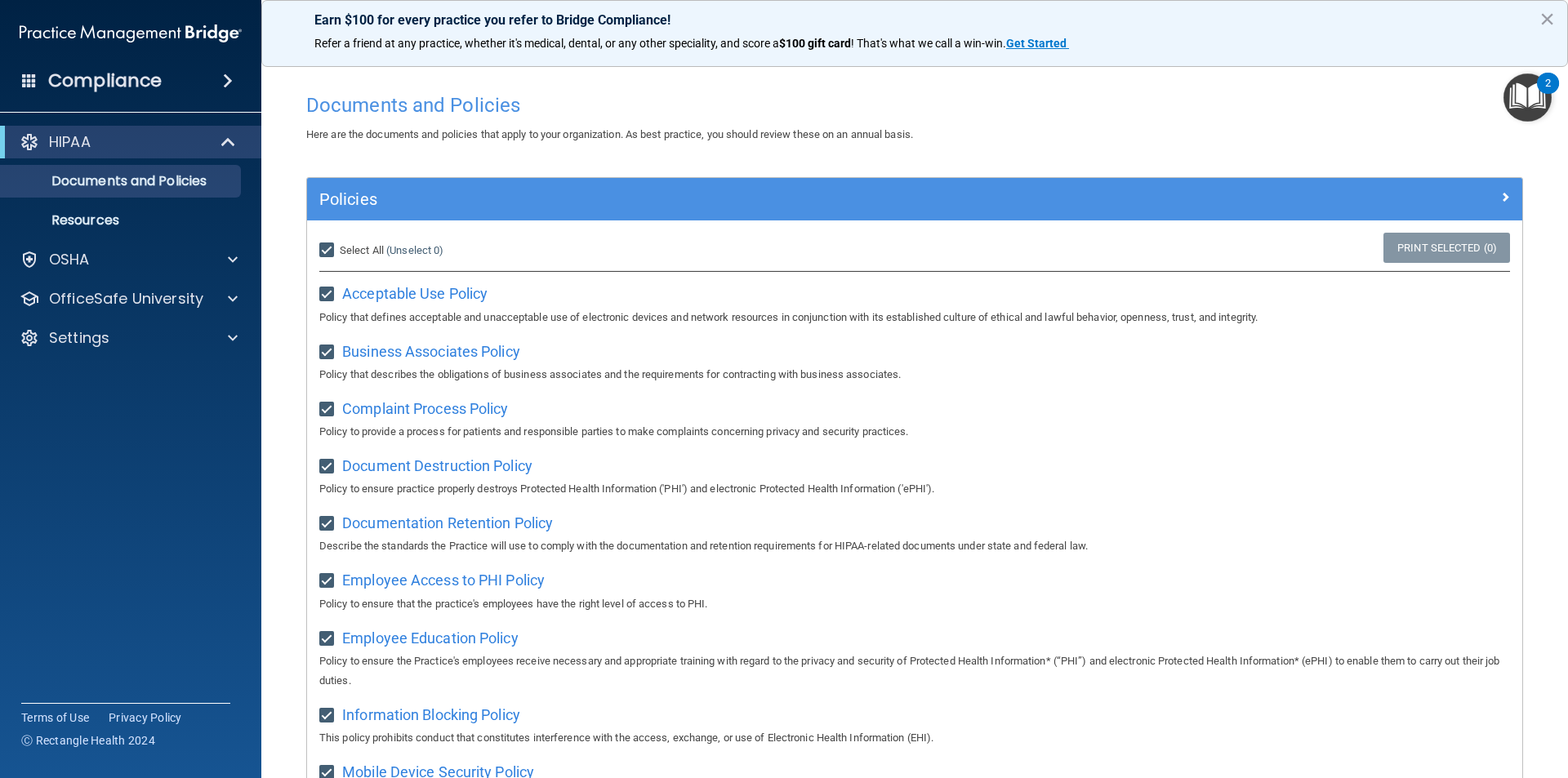
checkbox input "true"
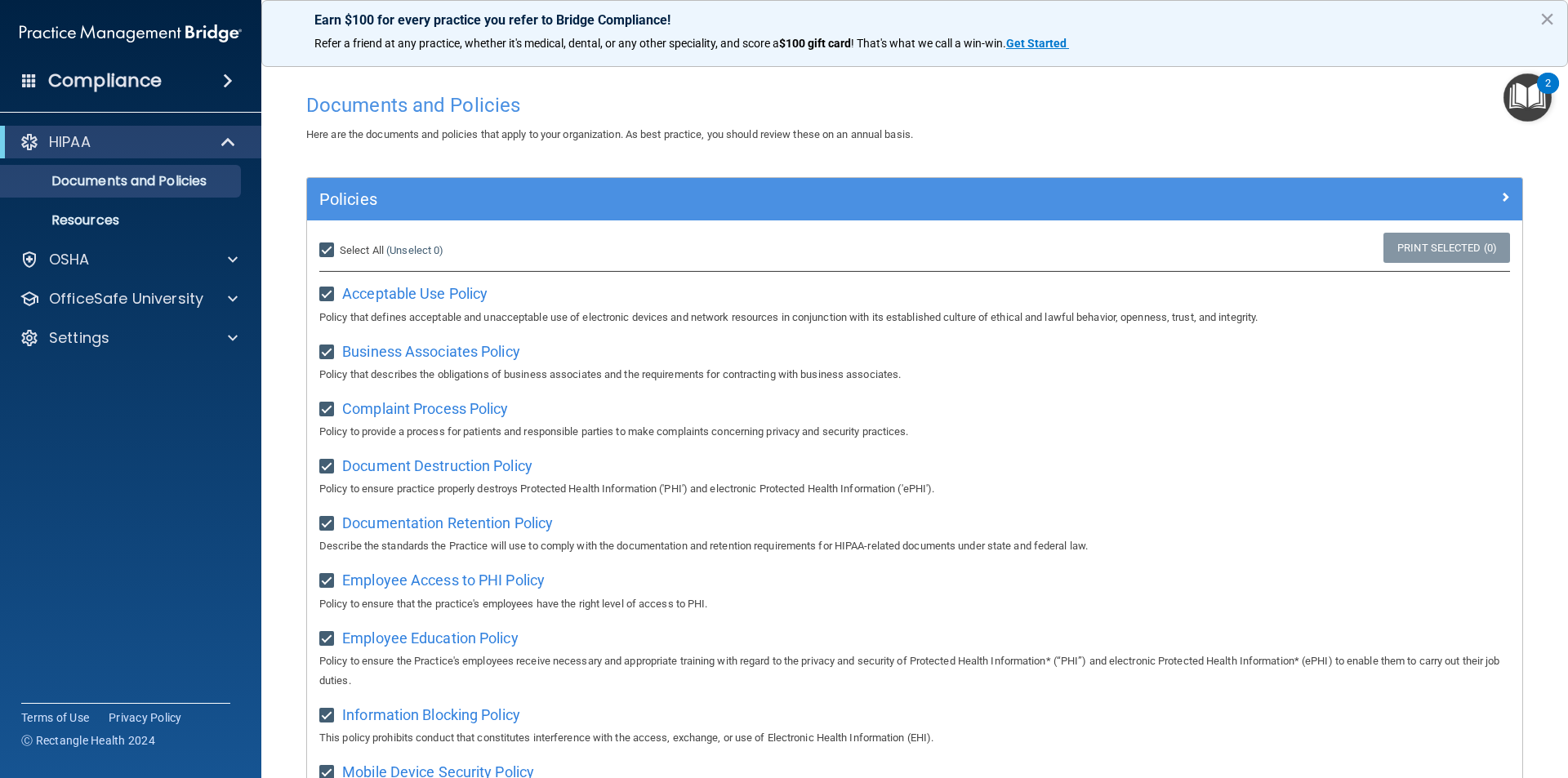
checkbox input "true"
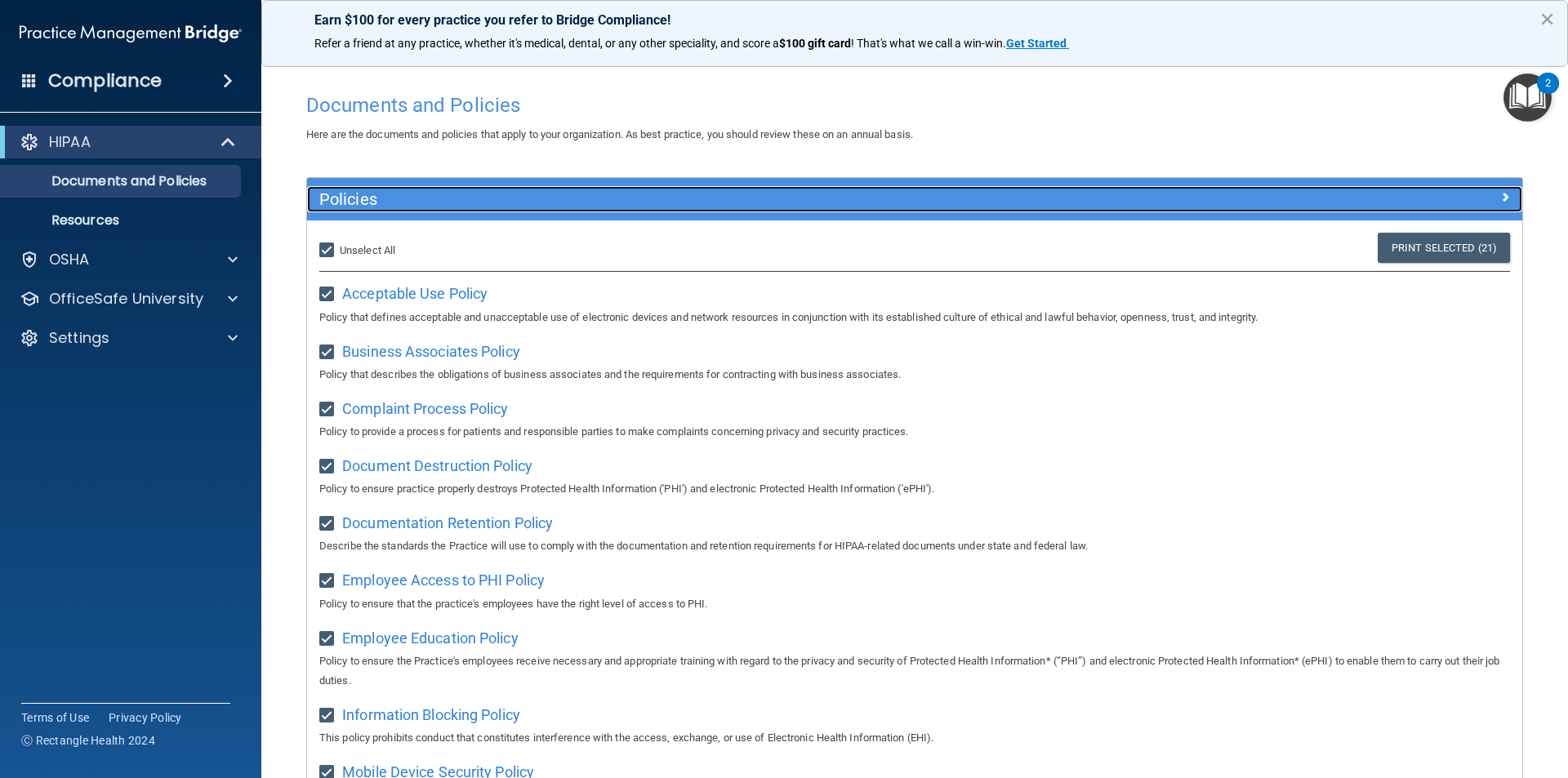
click at [907, 188] on div "Policies" at bounding box center [763, 199] width 911 height 26
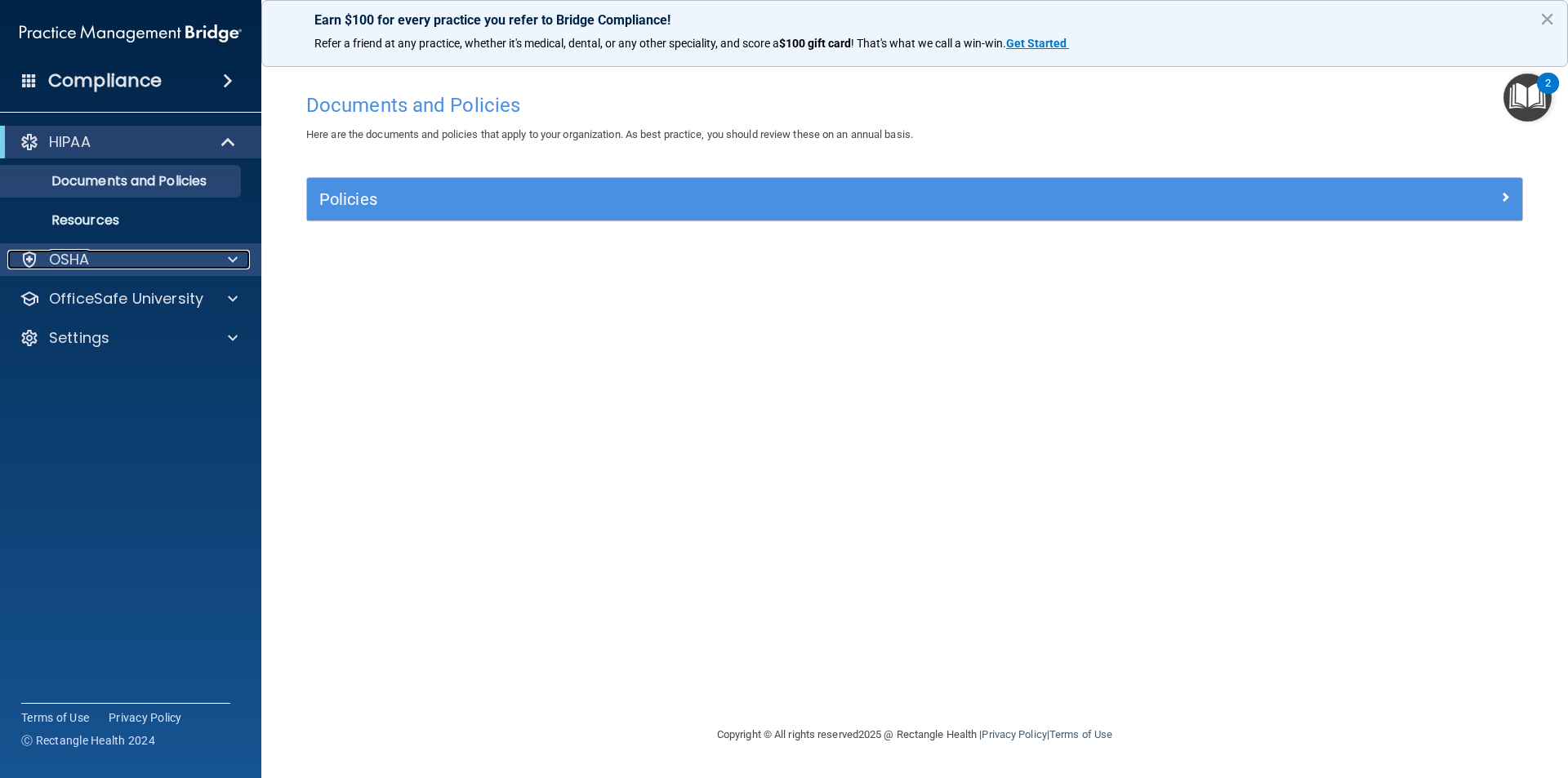
click at [83, 251] on p "OSHA" at bounding box center [69, 259] width 41 height 20
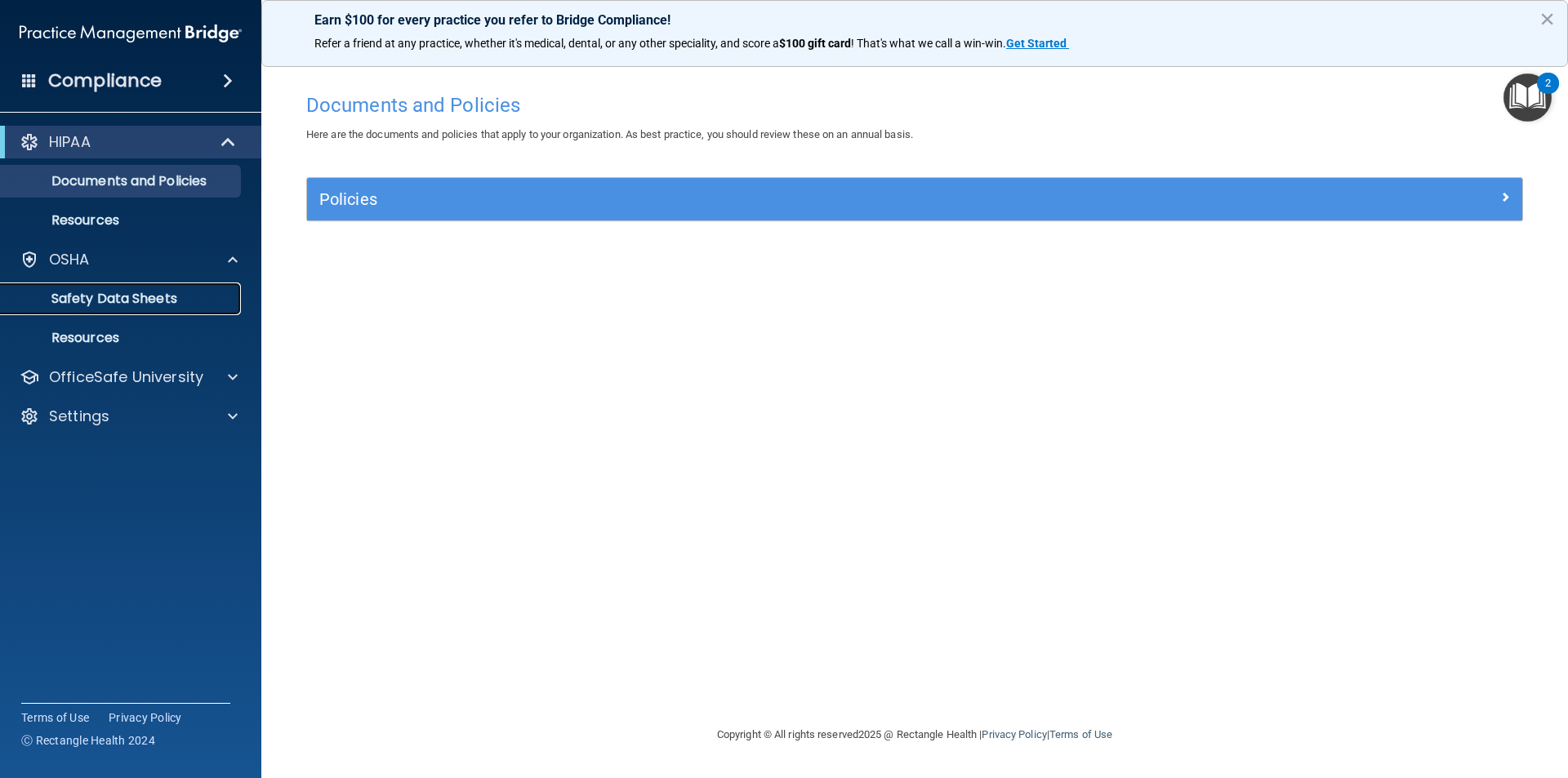
click at [127, 292] on p "Safety Data Sheets" at bounding box center [122, 298] width 223 height 17
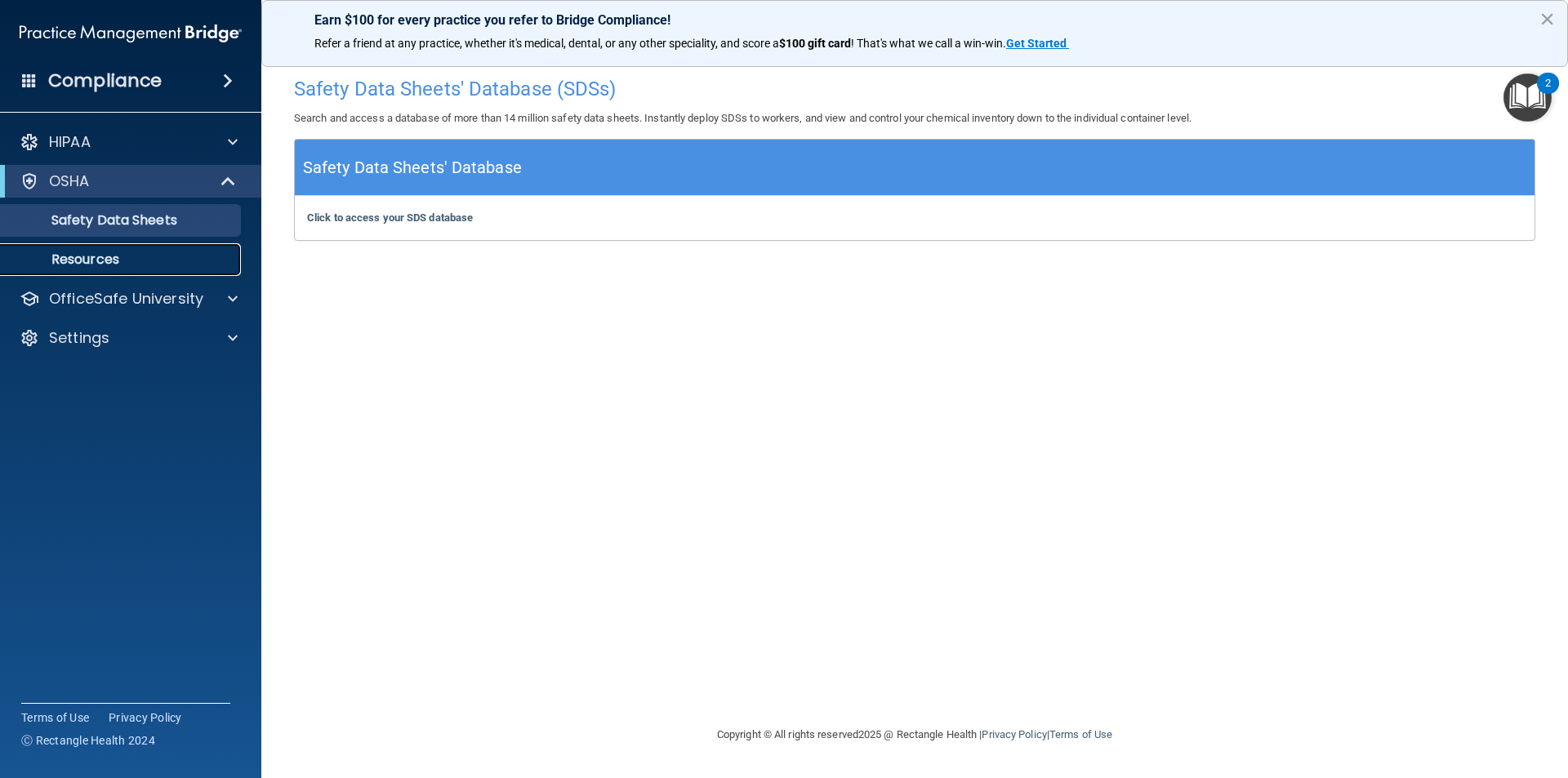
click at [153, 263] on p "Resources" at bounding box center [122, 259] width 223 height 17
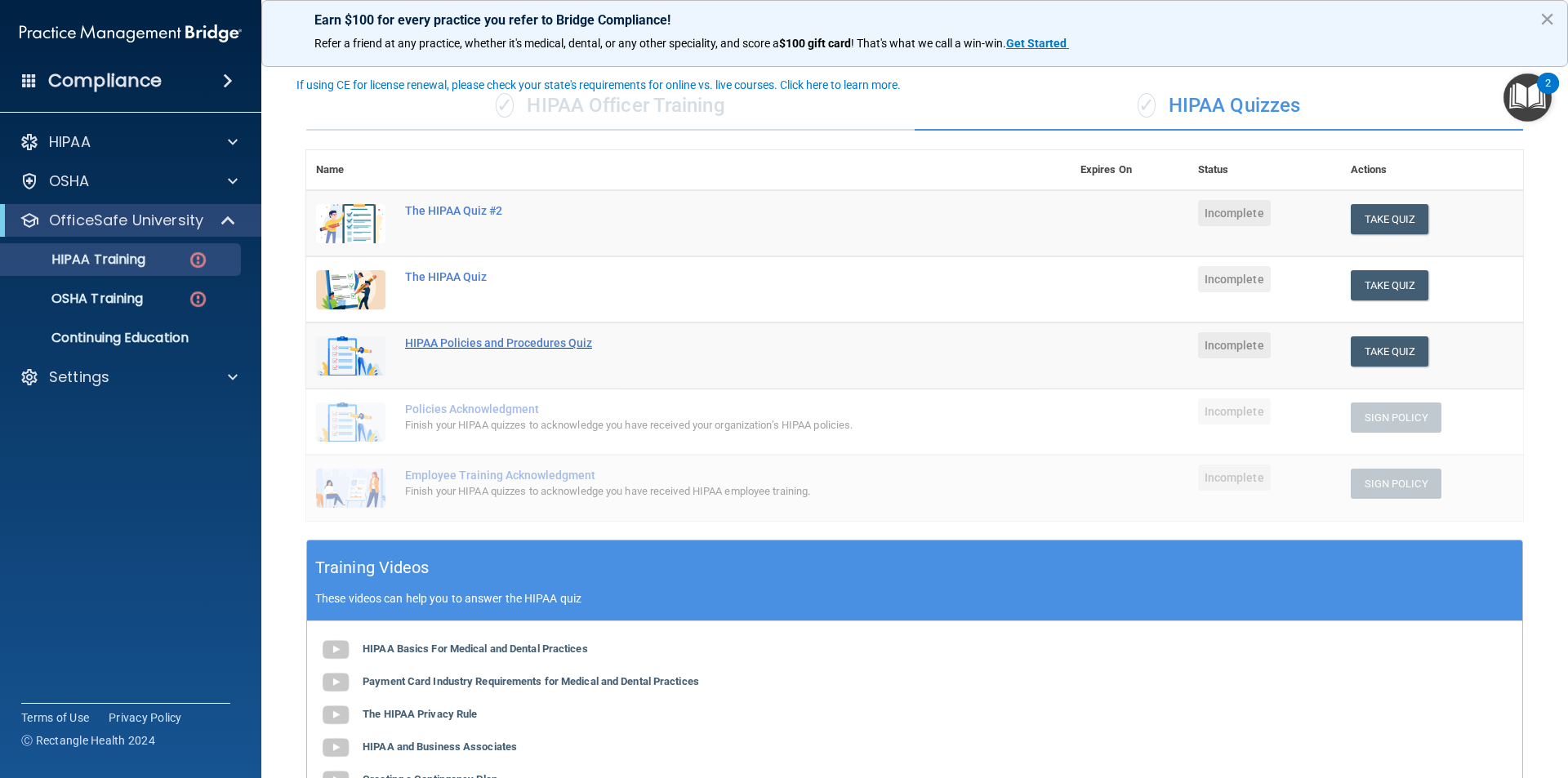
scroll to position [82, 0]
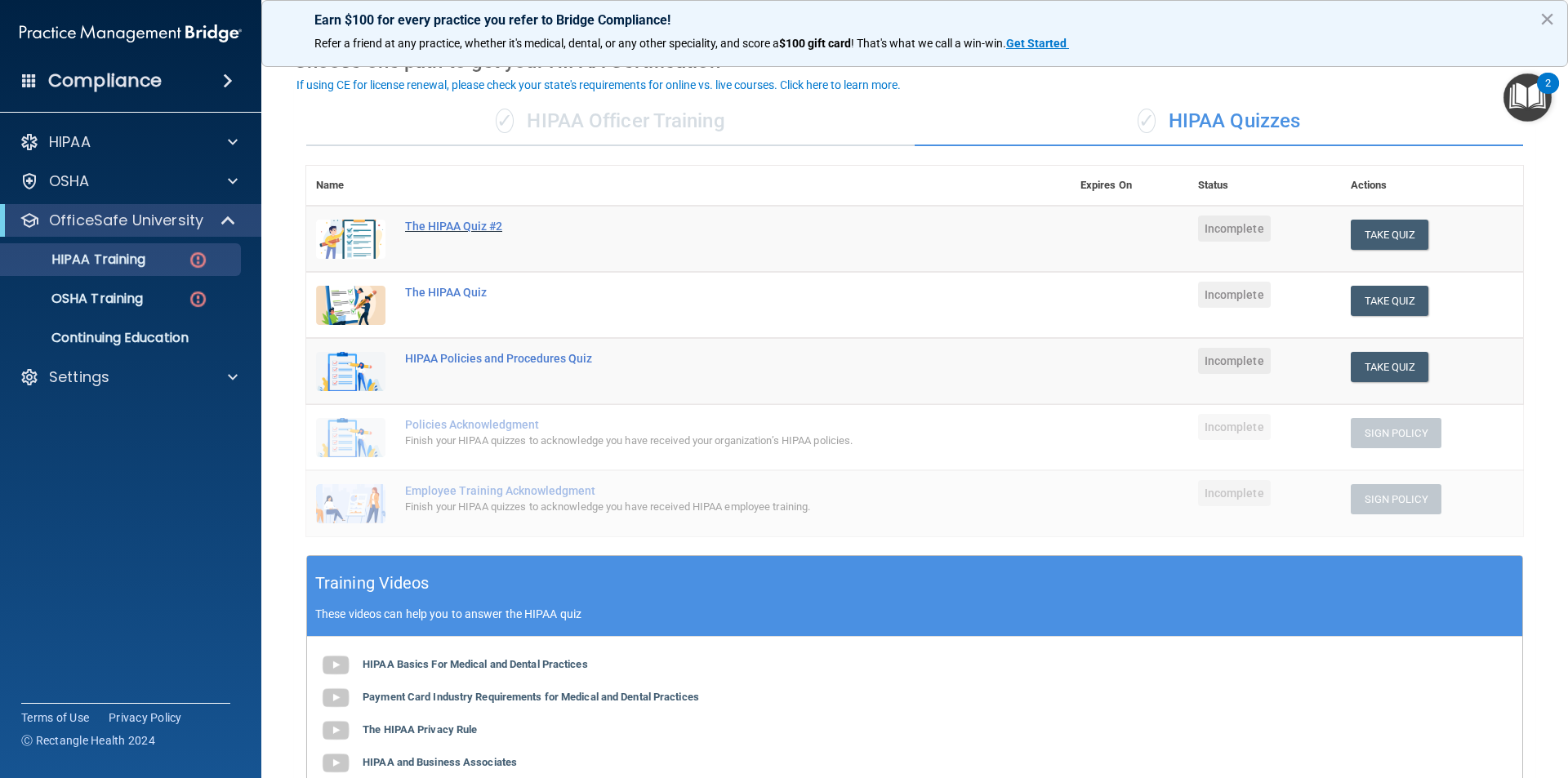
click at [444, 229] on div "The HIPAA Quiz #2" at bounding box center [697, 226] width 584 height 13
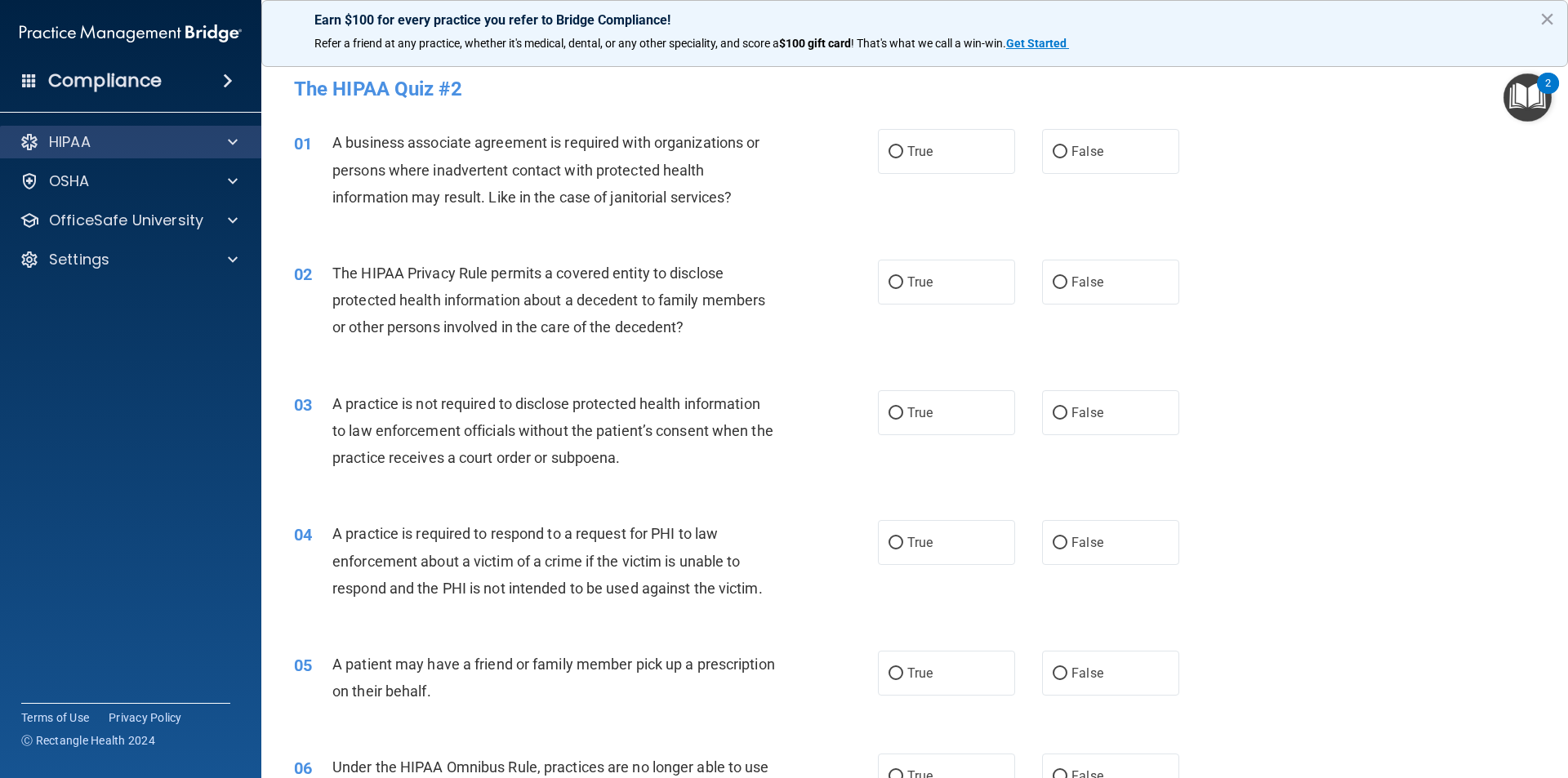
click at [180, 153] on div "HIPAA" at bounding box center [130, 143] width 262 height 33
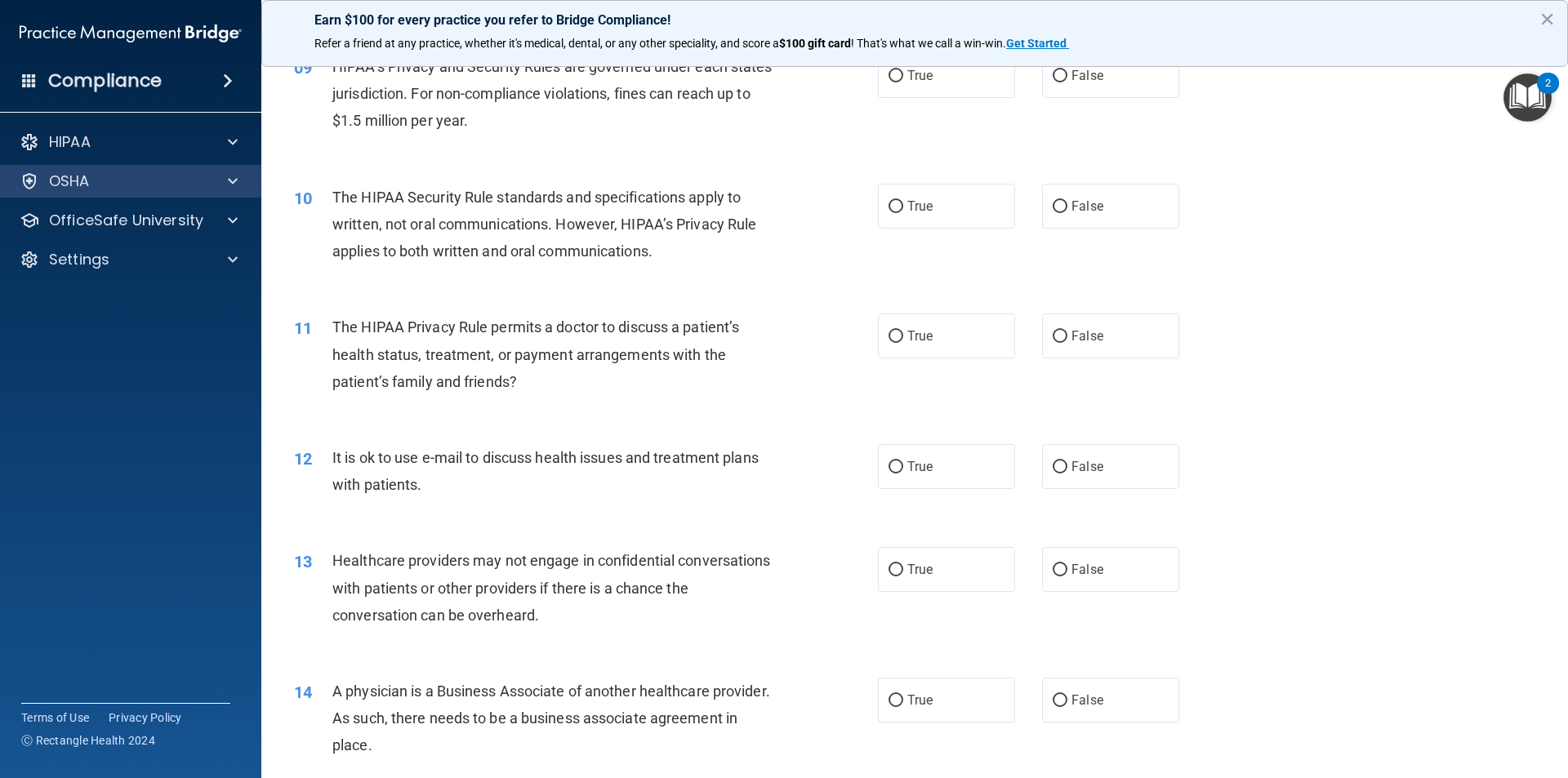
scroll to position [1061, 0]
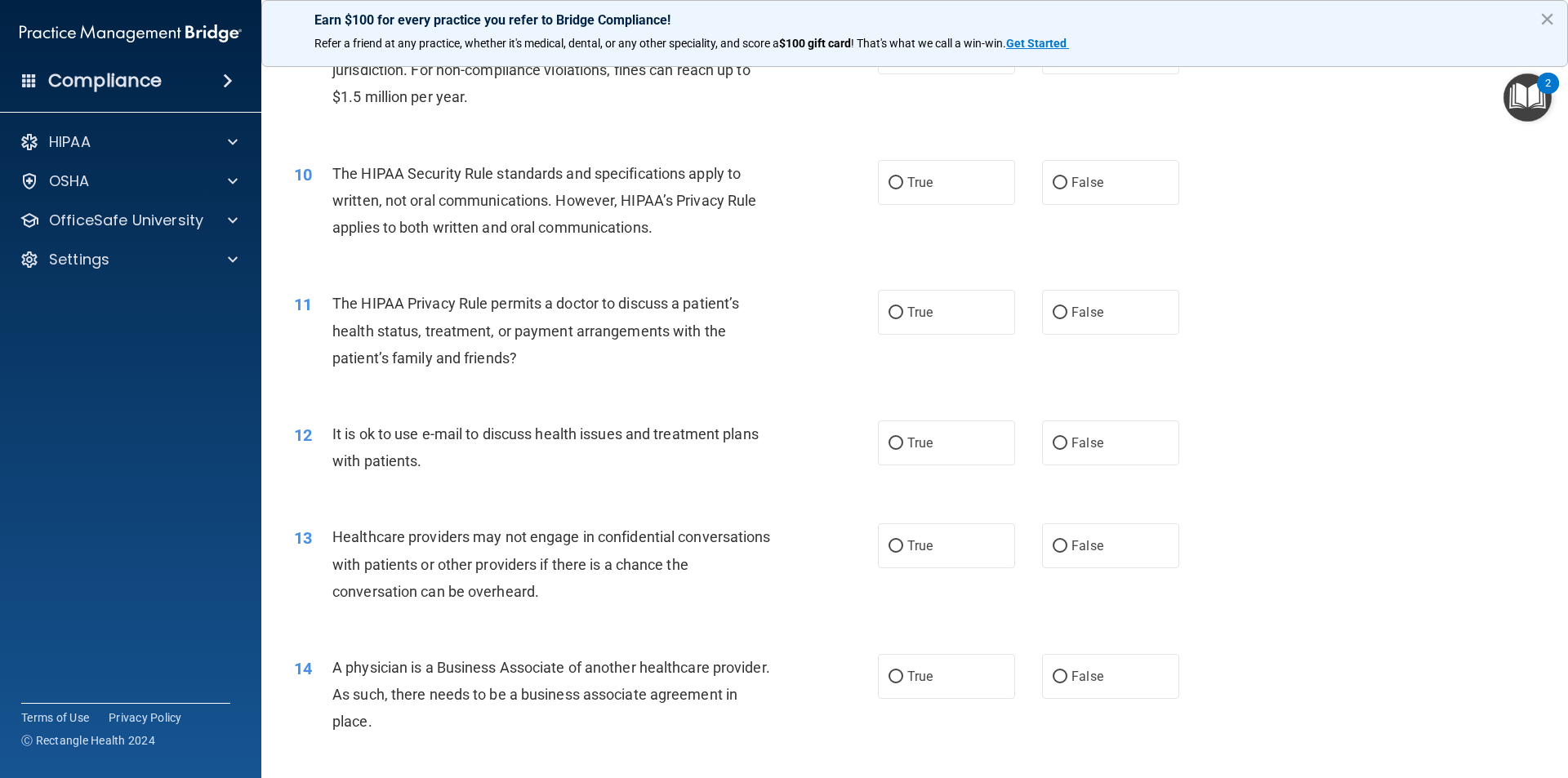
click at [189, 243] on div "HIPAA Documents and Policies Report an Incident Business Associates Emergency P…" at bounding box center [130, 203] width 262 height 170
click at [191, 254] on div "Settings" at bounding box center [108, 259] width 203 height 20
click at [146, 294] on p "My Account" at bounding box center [122, 298] width 223 height 17
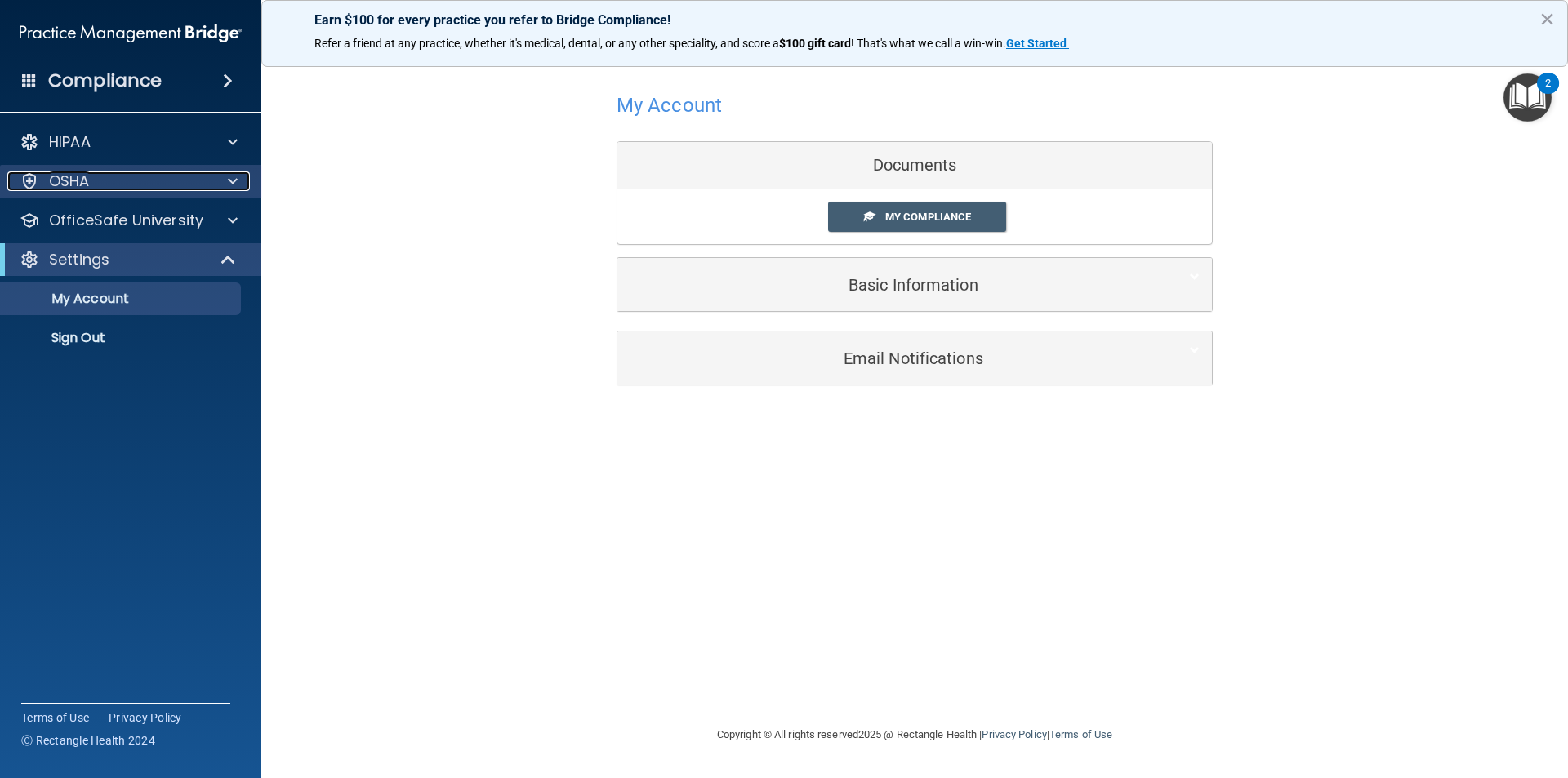
click at [43, 180] on div "OSHA" at bounding box center [108, 181] width 203 height 20
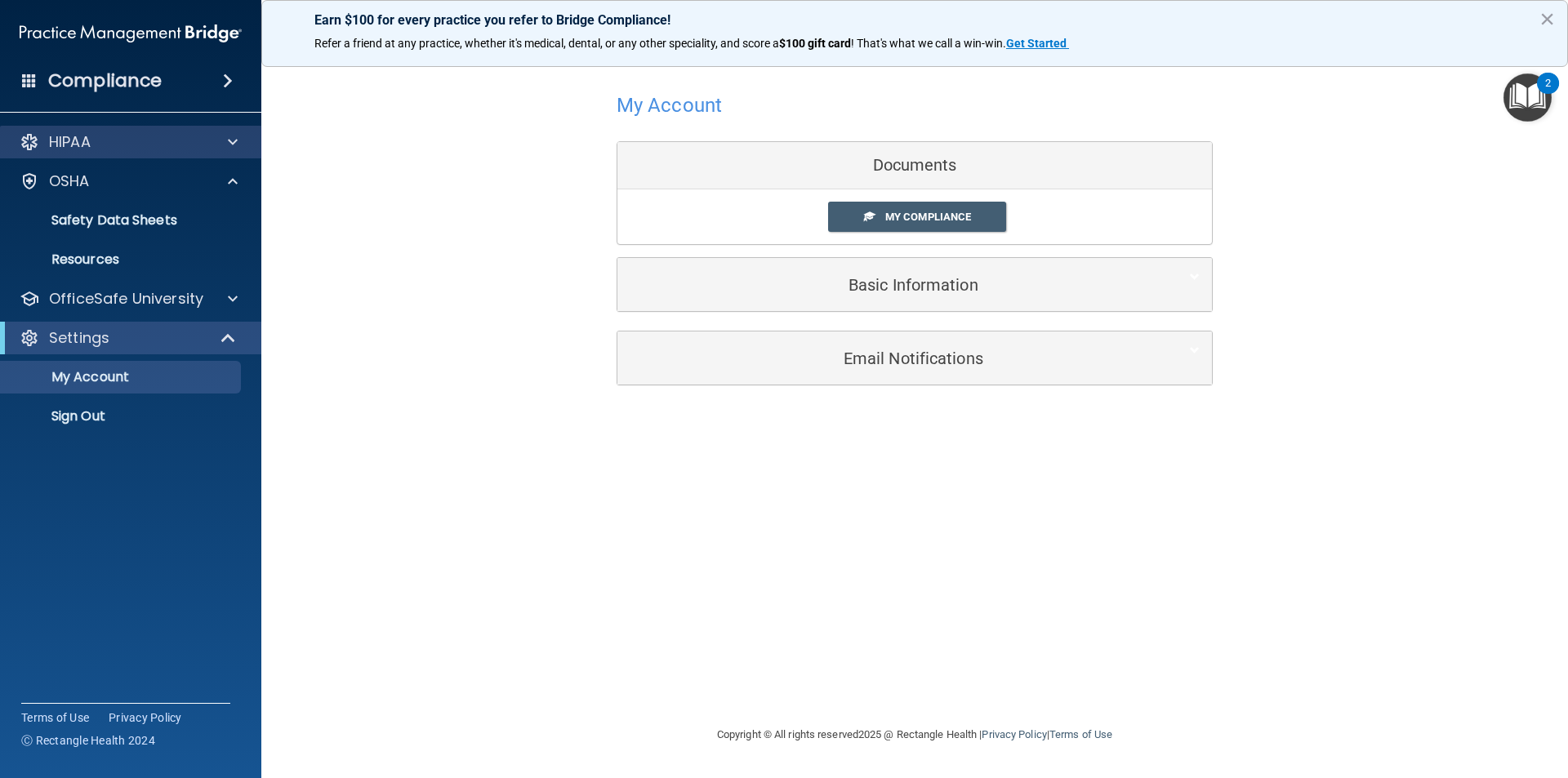
click at [75, 155] on div "HIPAA" at bounding box center [130, 143] width 262 height 33
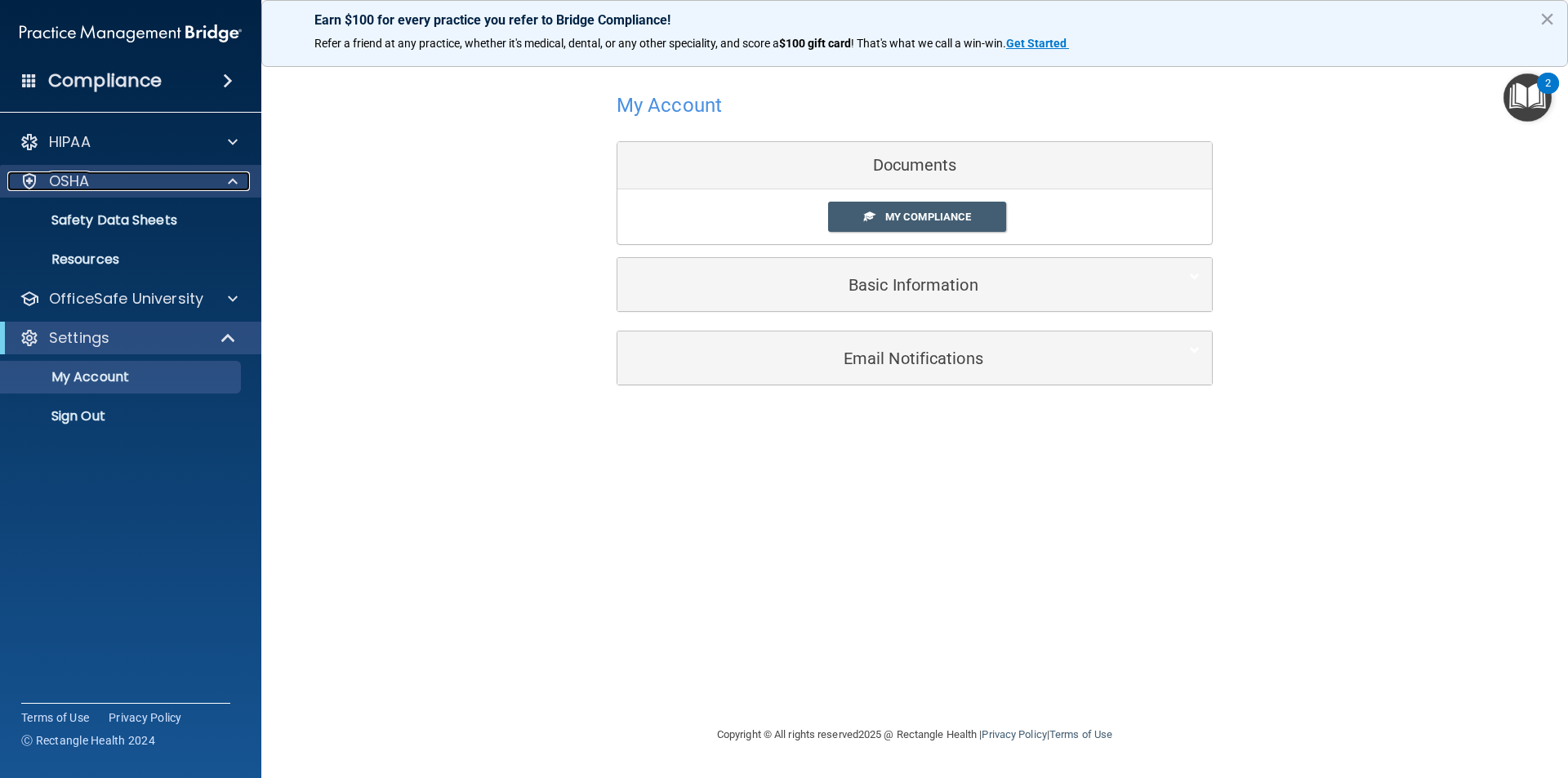
click at [81, 186] on p "OSHA" at bounding box center [69, 181] width 41 height 20
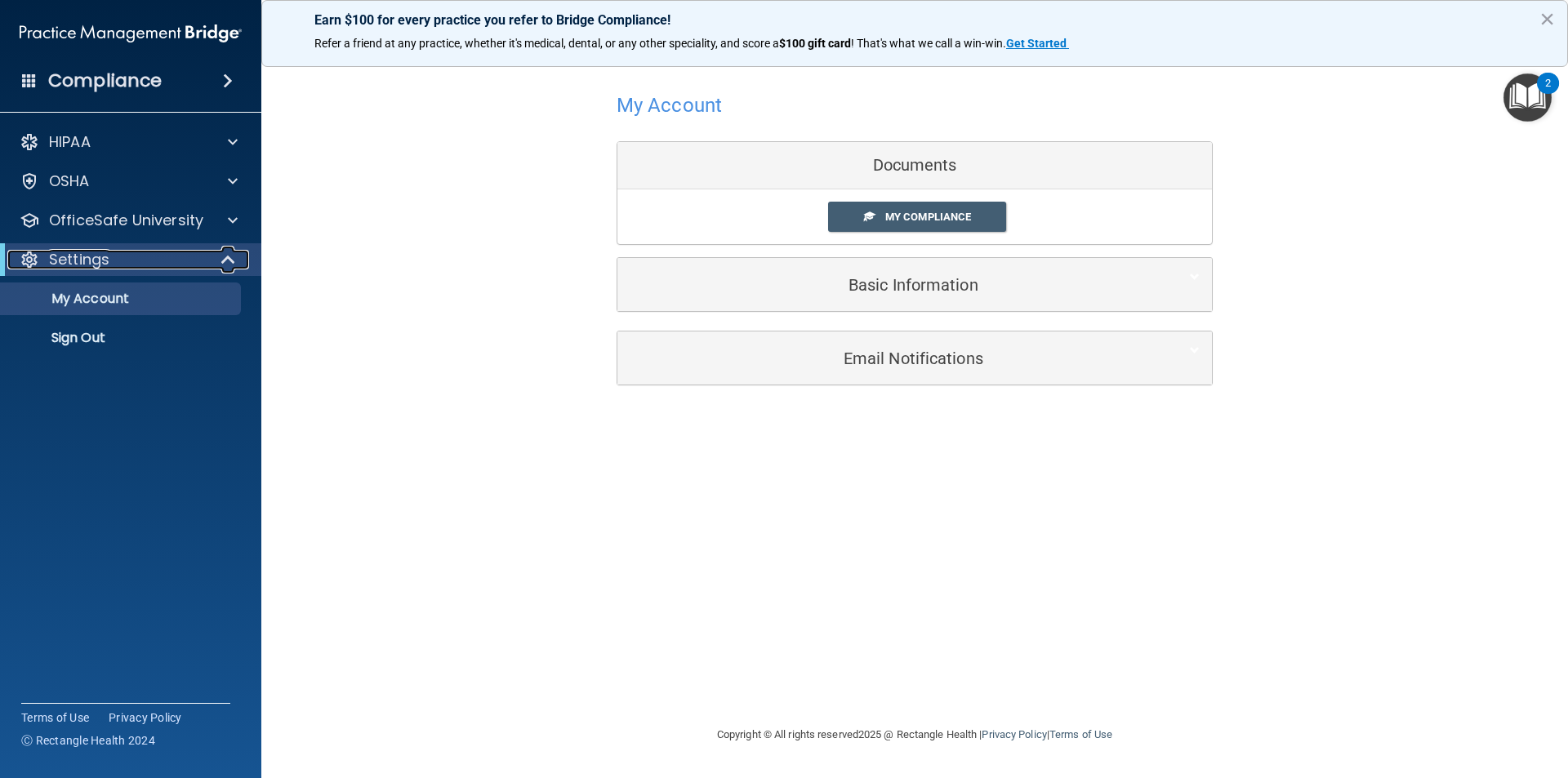
click at [90, 269] on p "Settings" at bounding box center [78, 259] width 60 height 20
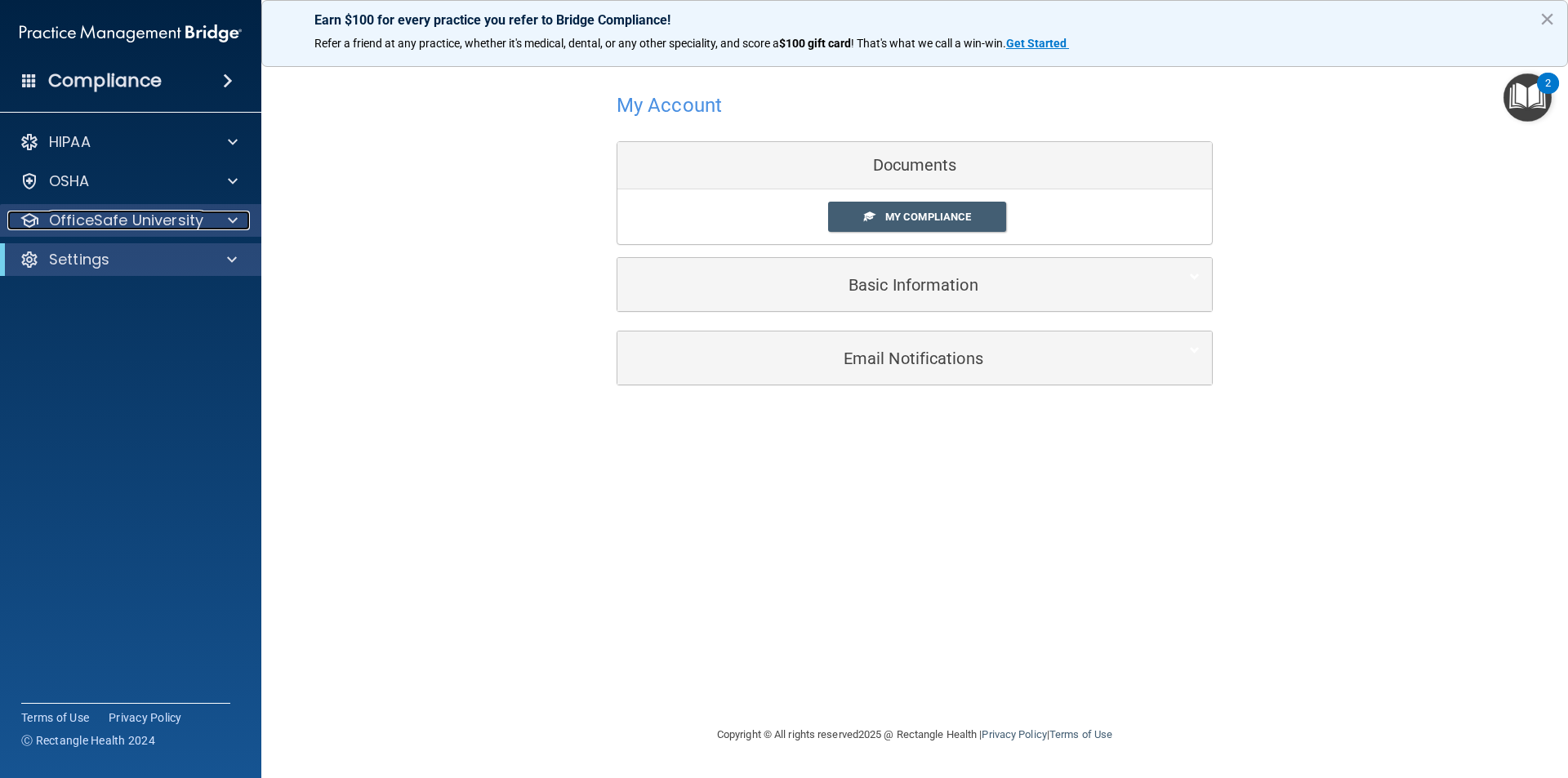
click at [102, 223] on p "OfficeSafe University" at bounding box center [126, 220] width 155 height 20
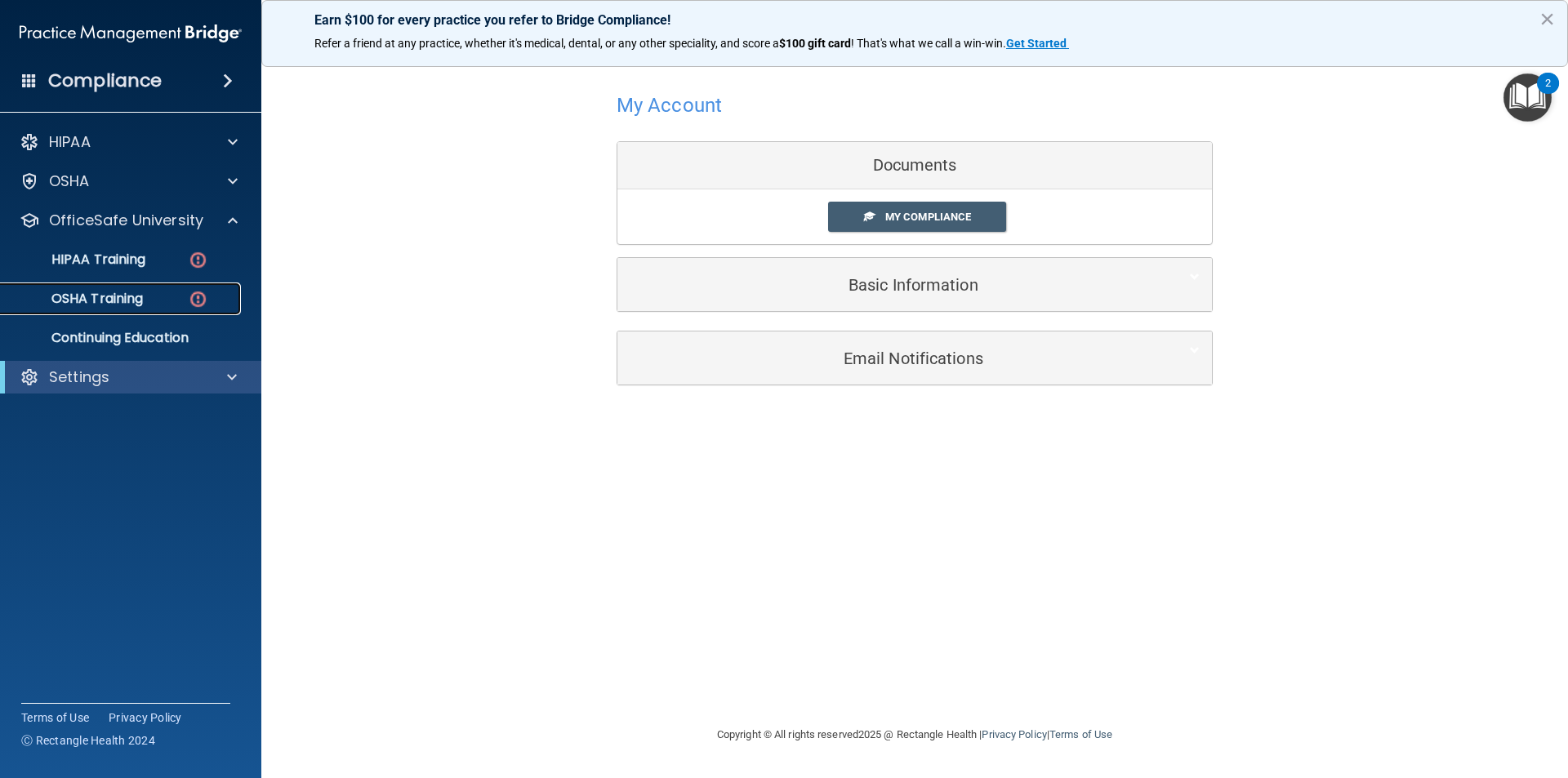
click at [94, 290] on p "OSHA Training" at bounding box center [77, 298] width 132 height 17
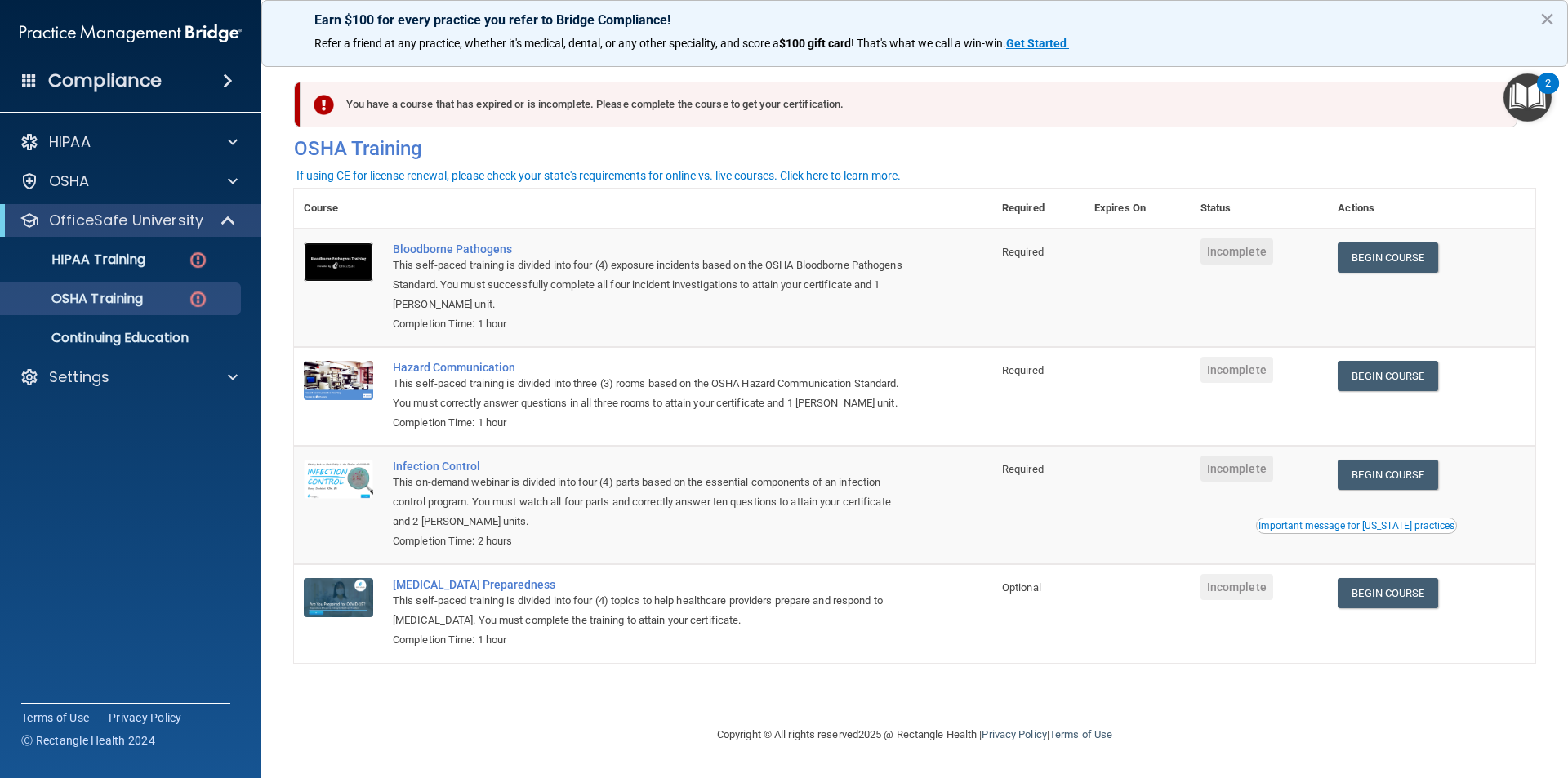
click at [323, 257] on img at bounding box center [338, 262] width 70 height 39
